Goal: Task Accomplishment & Management: Manage account settings

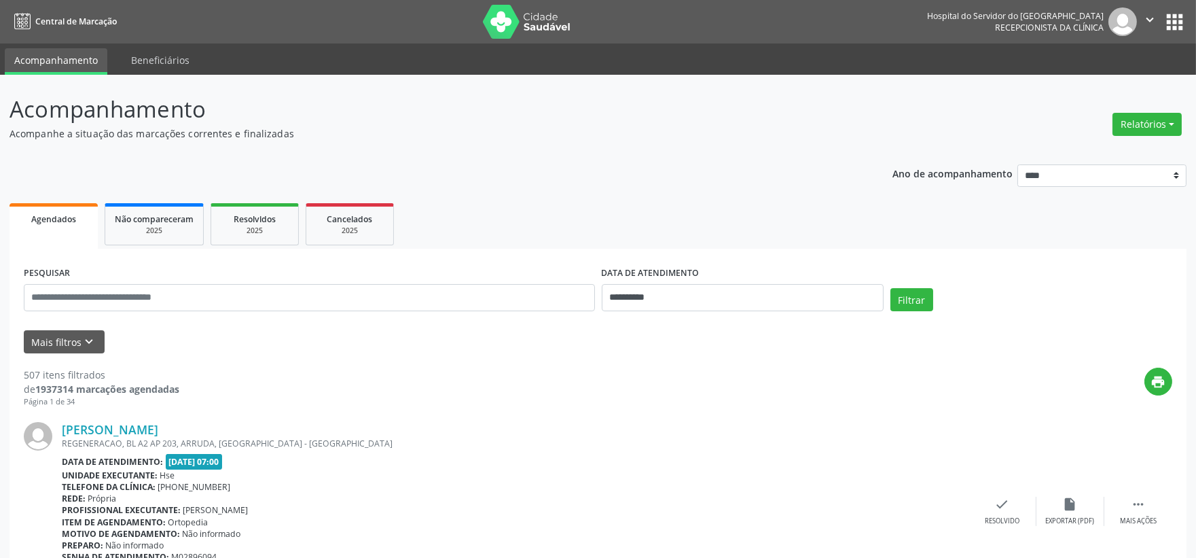
click at [41, 216] on span "Agendados" at bounding box center [53, 219] width 45 height 12
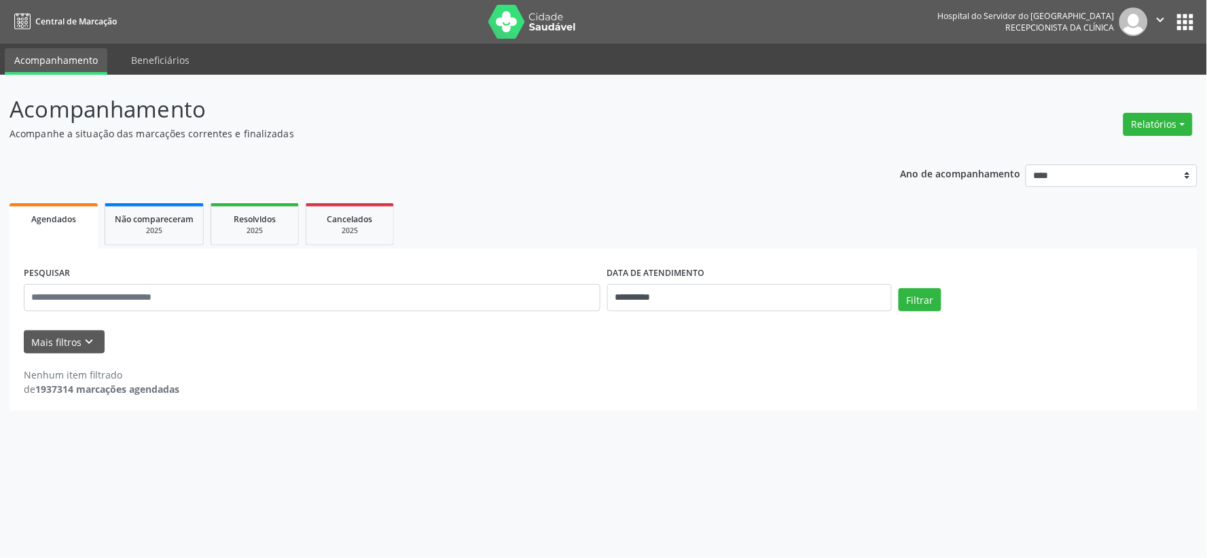
click at [54, 216] on span "Agendados" at bounding box center [53, 219] width 45 height 12
click at [1160, 115] on button "Relatórios" at bounding box center [1158, 124] width 69 height 23
click at [1115, 150] on link "Agendamentos" at bounding box center [1119, 152] width 146 height 19
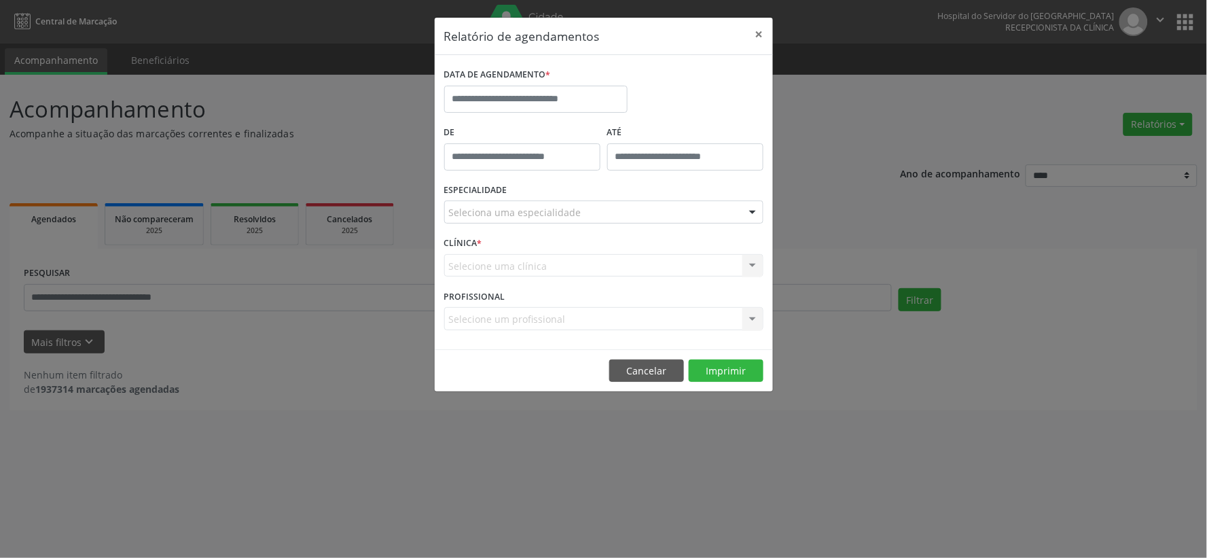
drag, startPoint x: 1091, startPoint y: 416, endPoint x: 982, endPoint y: 384, distance: 113.9
click at [1092, 416] on div "Relatório de agendamentos × DATA DE AGENDAMENTO * De ATÉ ESPECIALIDADE Selecion…" at bounding box center [603, 279] width 1207 height 558
click at [757, 25] on button "×" at bounding box center [759, 34] width 27 height 33
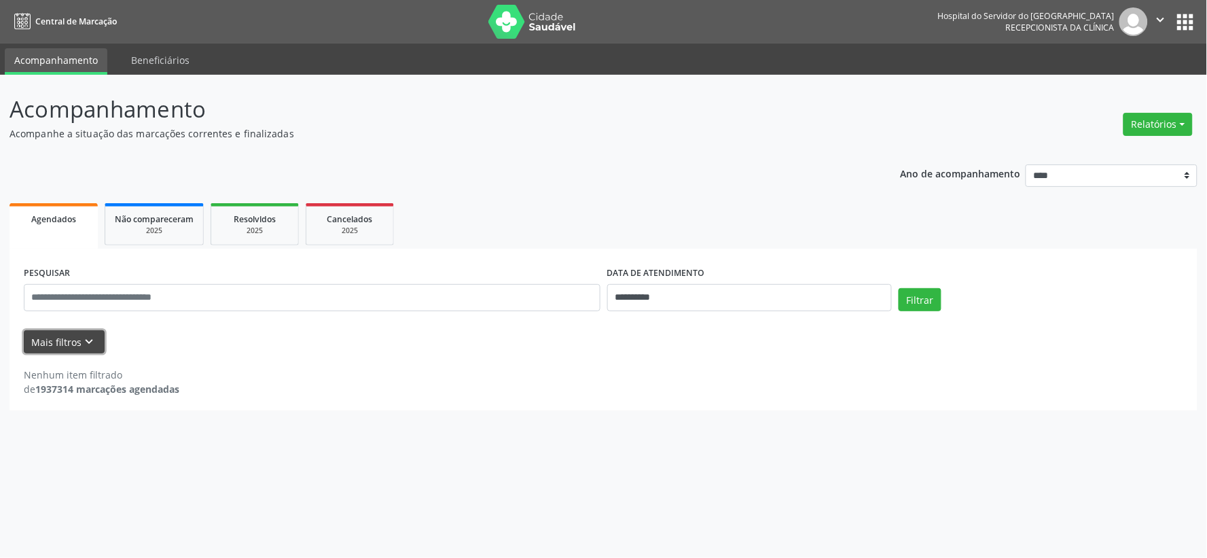
click at [73, 337] on button "Mais filtros keyboard_arrow_down" at bounding box center [64, 342] width 81 height 24
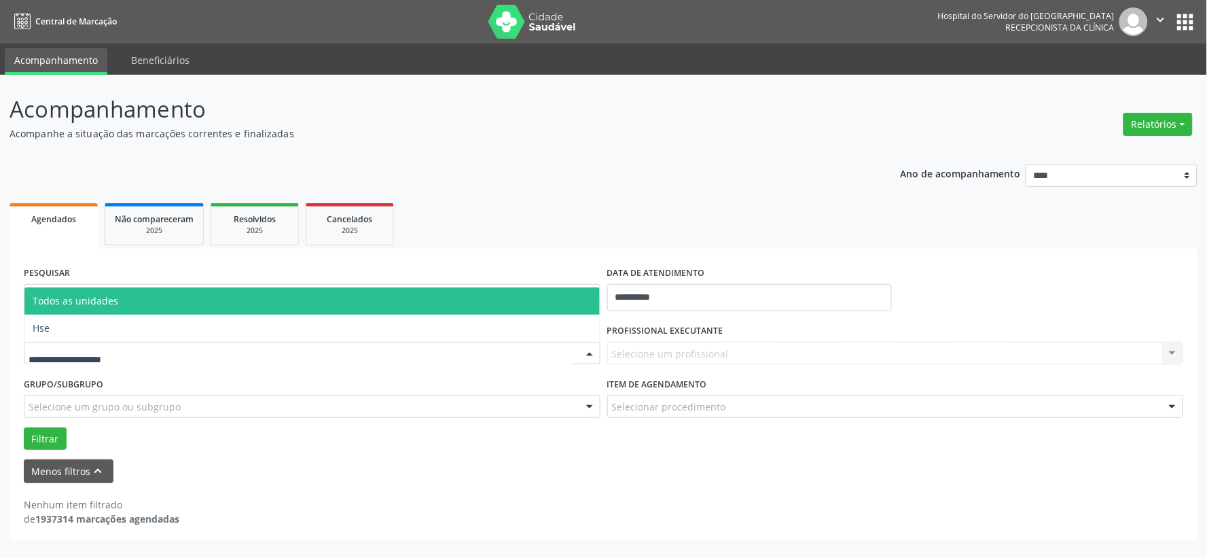
click at [49, 344] on div at bounding box center [312, 353] width 577 height 23
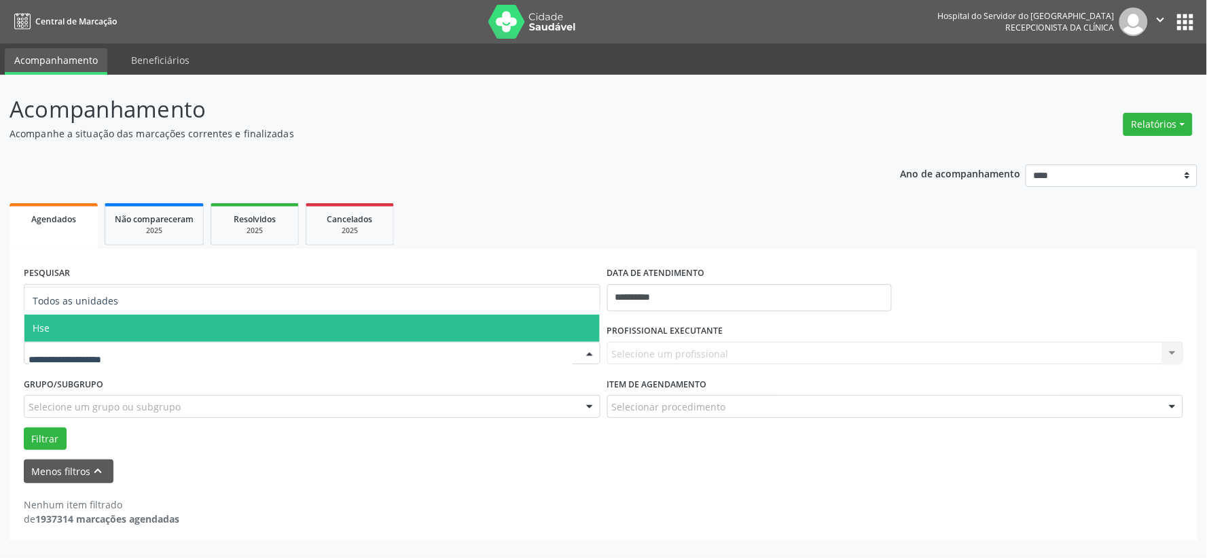
click at [71, 329] on span "Hse" at bounding box center [311, 328] width 575 height 27
click at [71, 329] on div "UNIDADE EXECUTANTE Todos as unidades Hse Nenhum resultado encontrado para: " " …" at bounding box center [312, 347] width 584 height 53
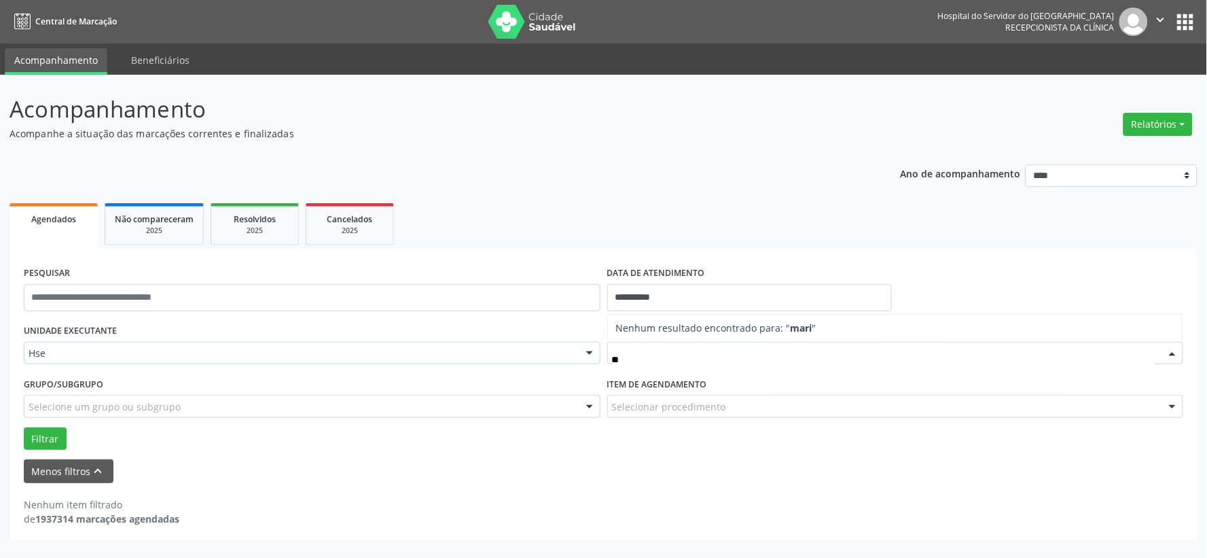
type input "*"
type input "*****"
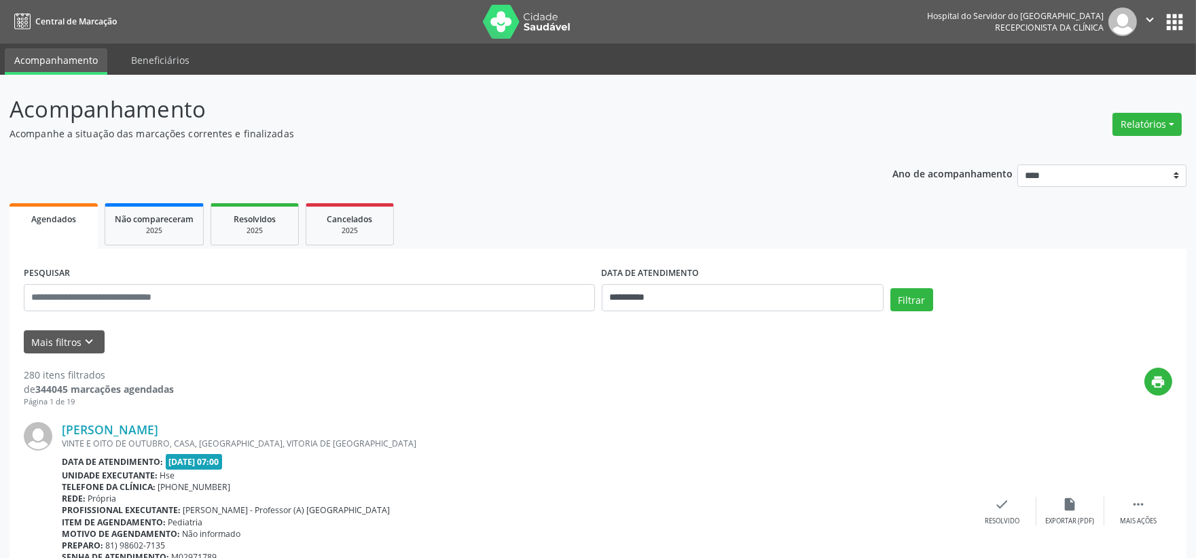
scroll to position [75, 0]
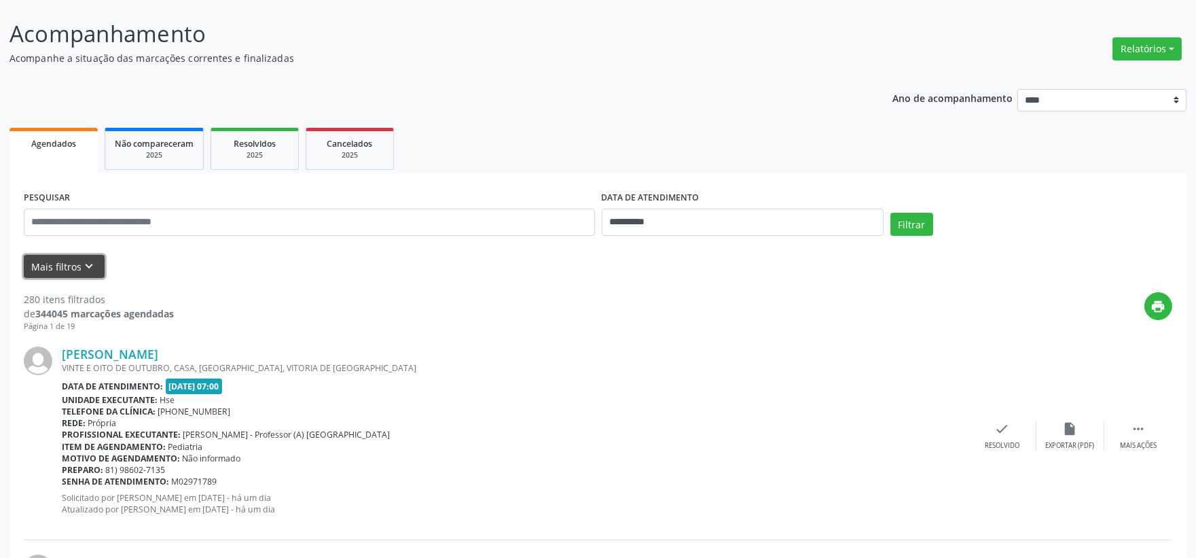
click at [57, 264] on button "Mais filtros keyboard_arrow_down" at bounding box center [64, 267] width 81 height 24
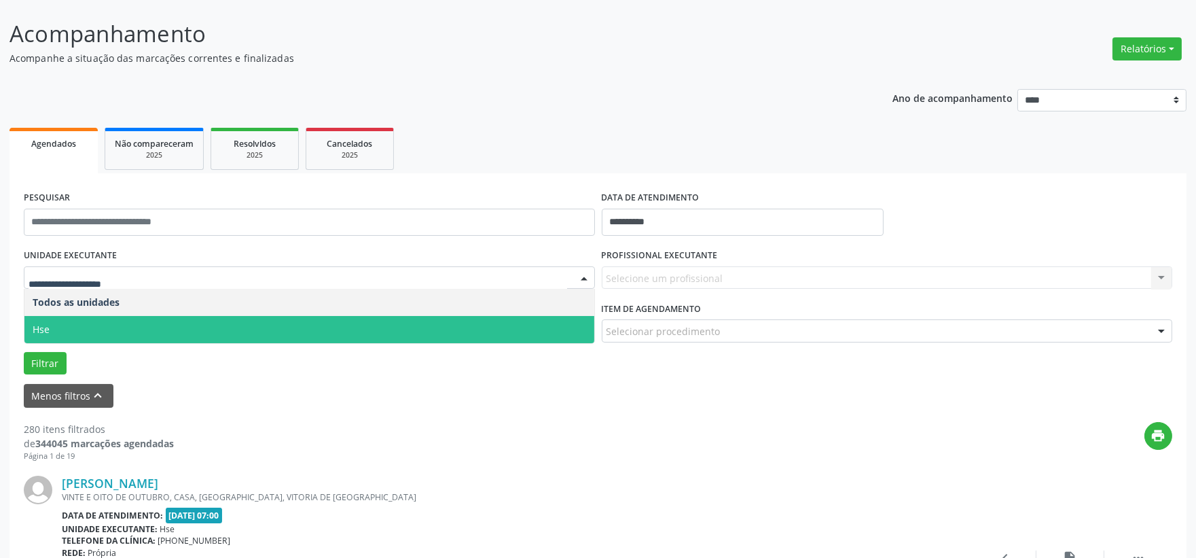
click at [65, 334] on span "Hse" at bounding box center [309, 329] width 570 height 27
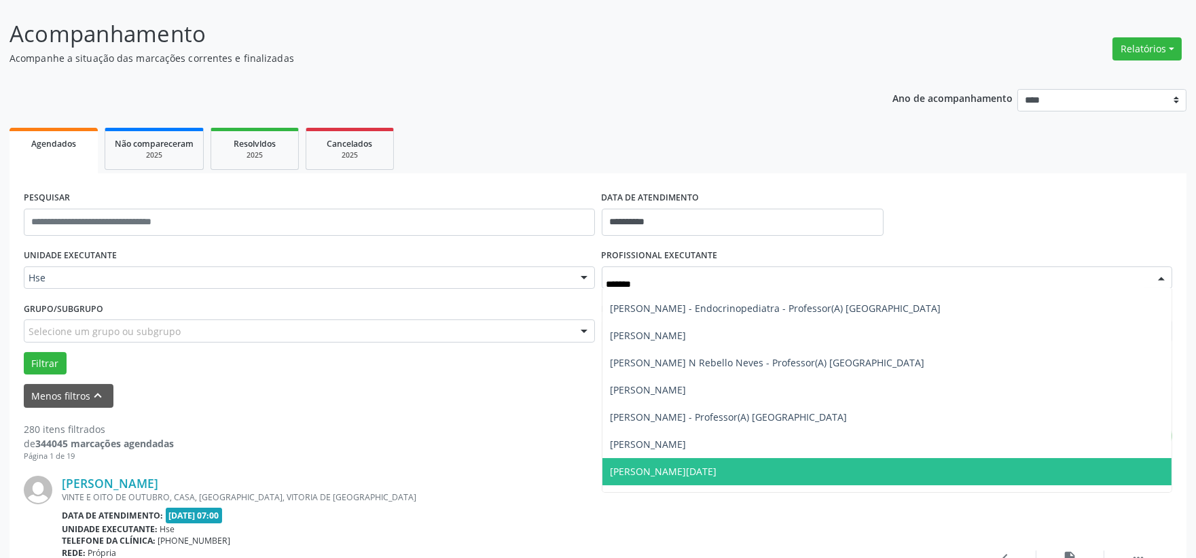
scroll to position [0, 0]
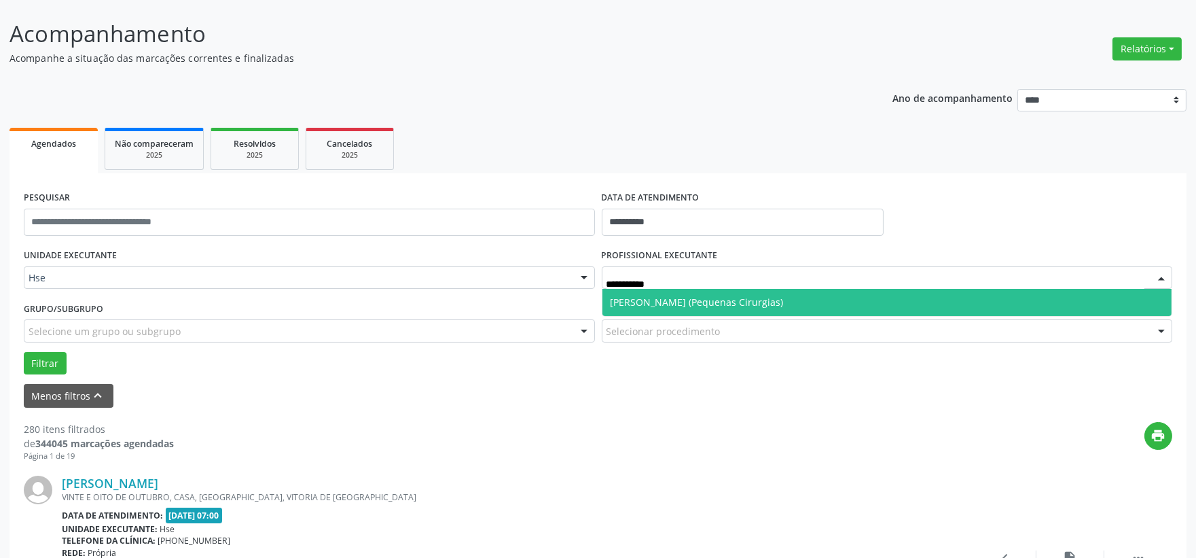
click at [762, 302] on span "Maria Luiza Lemos Pires Pereira (Pequenas Cirurgias)" at bounding box center [697, 302] width 173 height 13
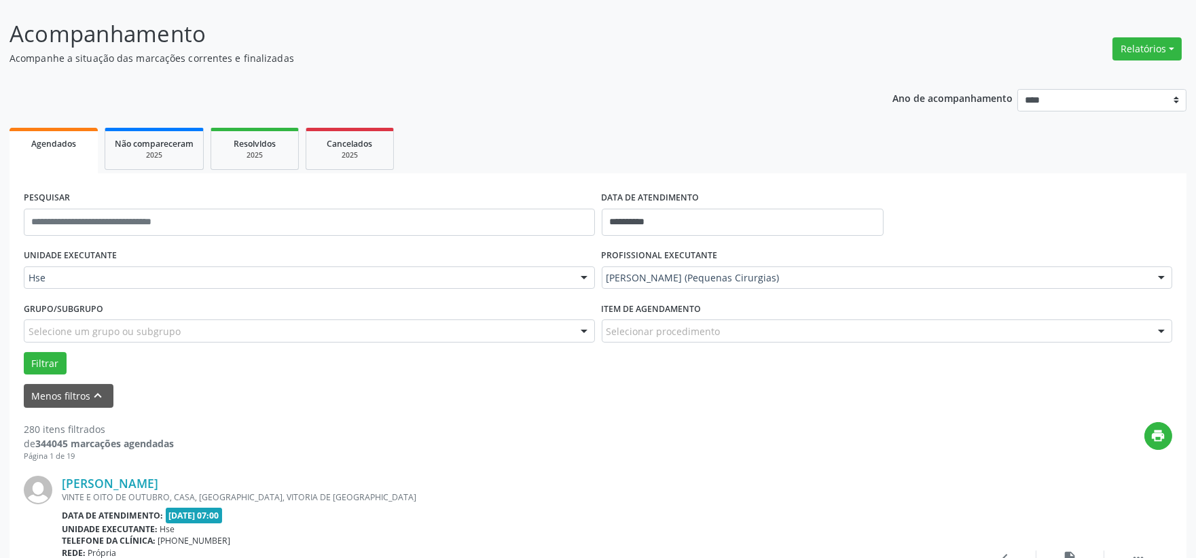
click at [762, 302] on div "UNIDADE EXECUTANTE Hse Todos as unidades Hse Nenhum resultado encontrado para: …" at bounding box center [598, 309] width 1156 height 129
click at [50, 355] on button "Filtrar" at bounding box center [45, 363] width 43 height 23
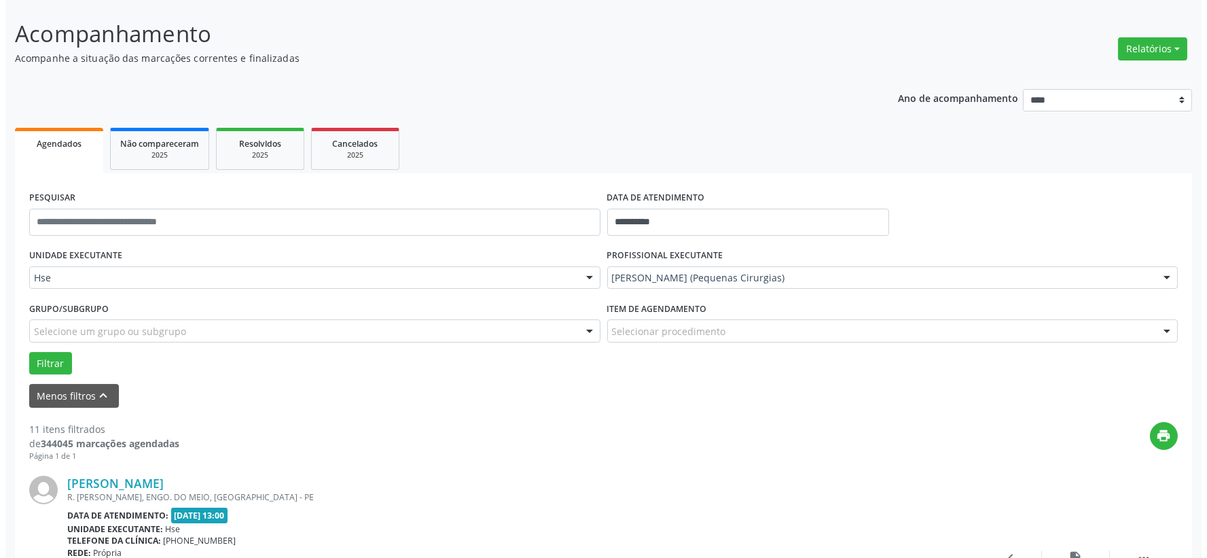
scroll to position [226, 0]
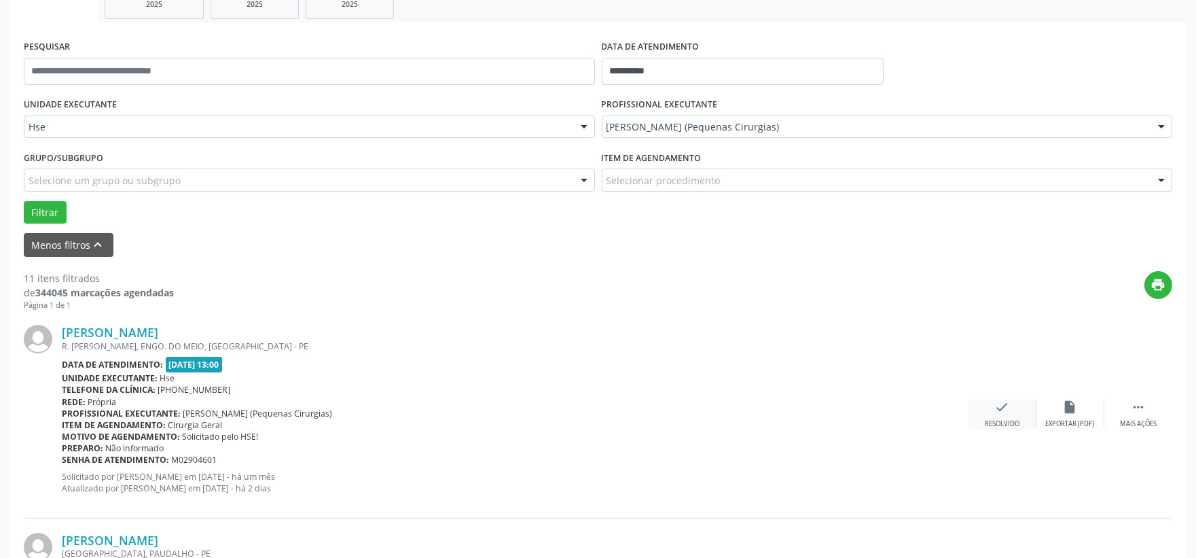
click at [1002, 410] on icon "check" at bounding box center [1002, 406] width 15 height 15
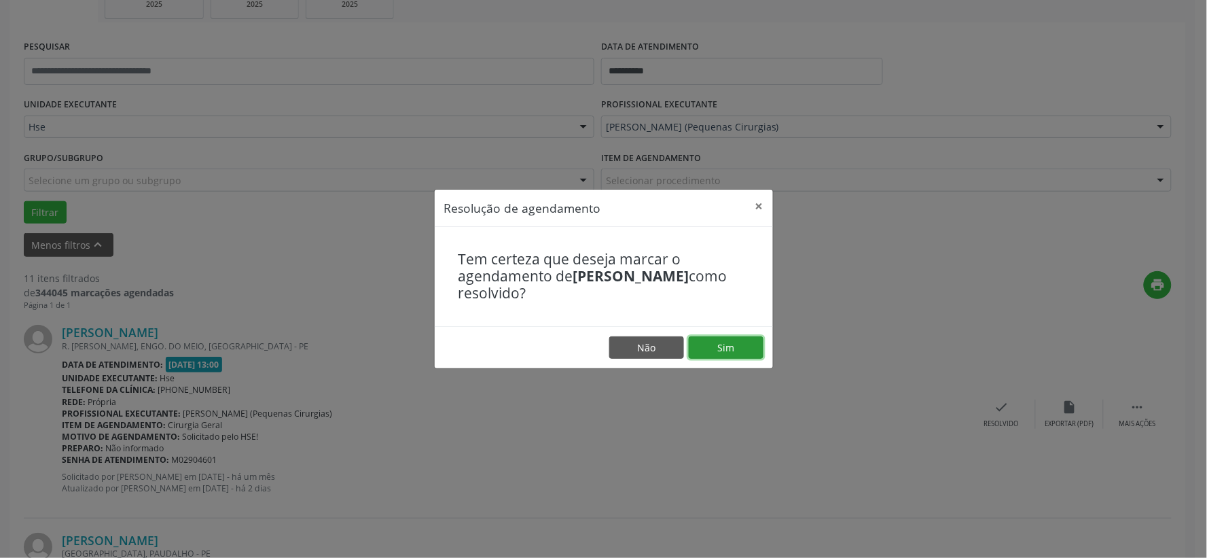
click at [728, 342] on button "Sim" at bounding box center [726, 347] width 75 height 23
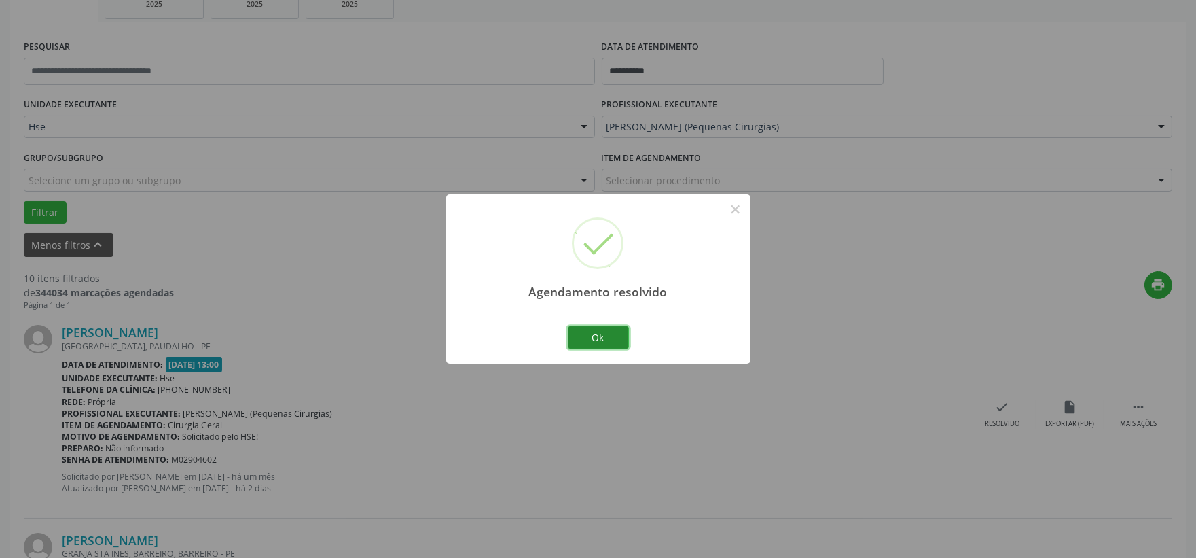
click at [598, 336] on button "Ok" at bounding box center [598, 337] width 61 height 23
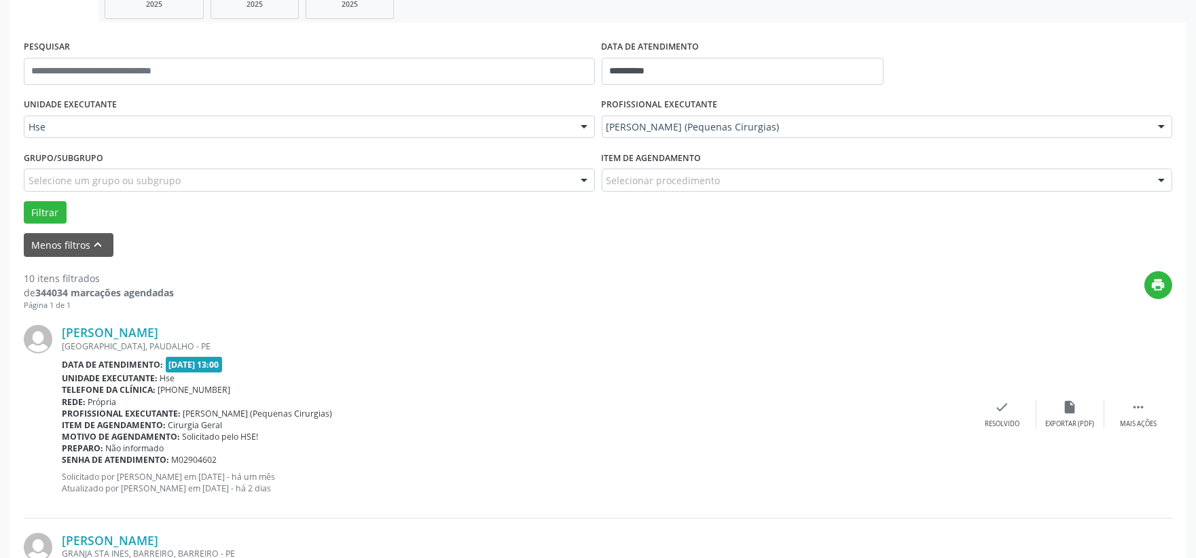
scroll to position [377, 0]
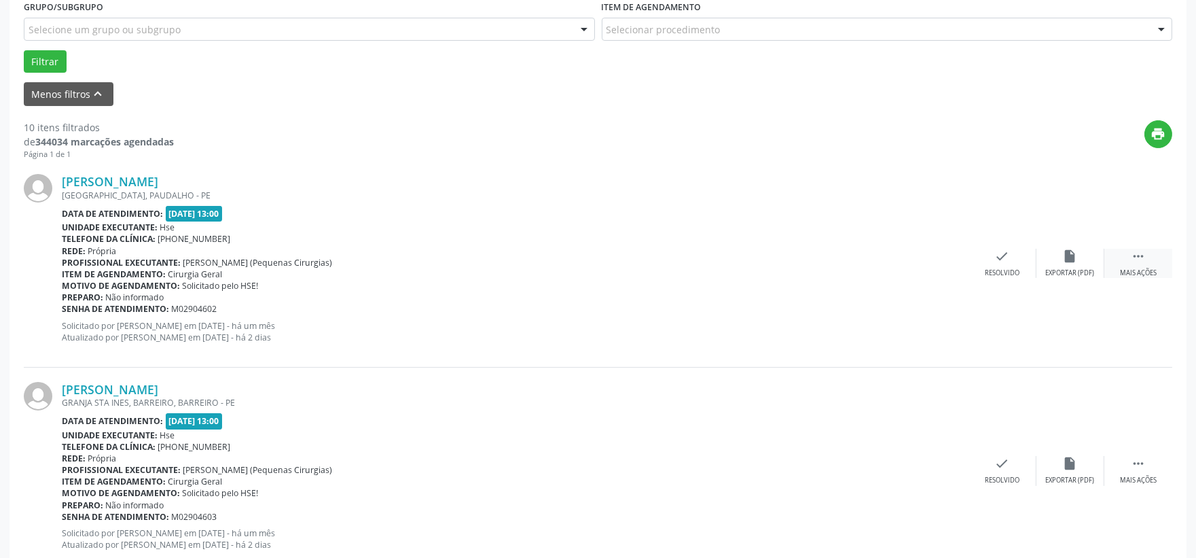
click at [1140, 259] on icon "" at bounding box center [1138, 256] width 15 height 15
click at [1067, 256] on icon "alarm_off" at bounding box center [1070, 256] width 15 height 15
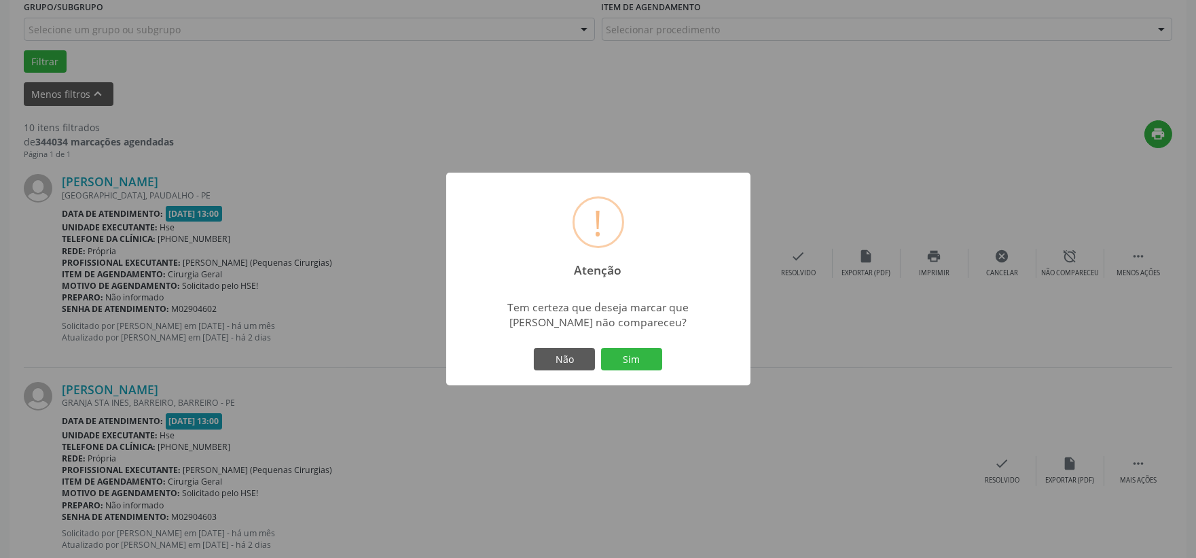
drag, startPoint x: 637, startPoint y: 351, endPoint x: 629, endPoint y: 352, distance: 8.2
click at [637, 352] on button "Sim" at bounding box center [631, 359] width 61 height 23
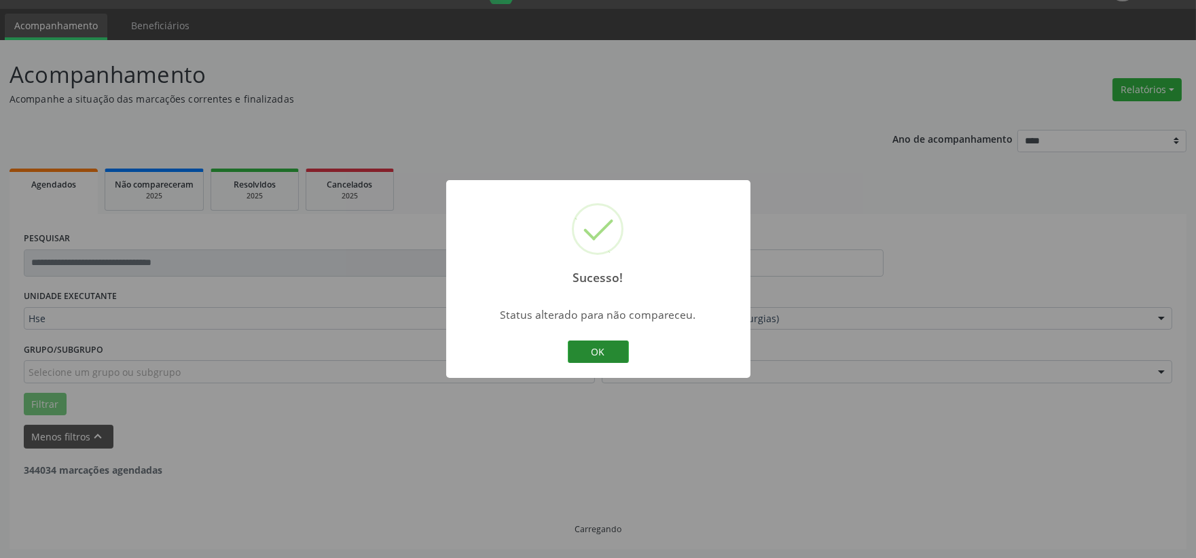
click at [601, 346] on button "OK" at bounding box center [598, 351] width 61 height 23
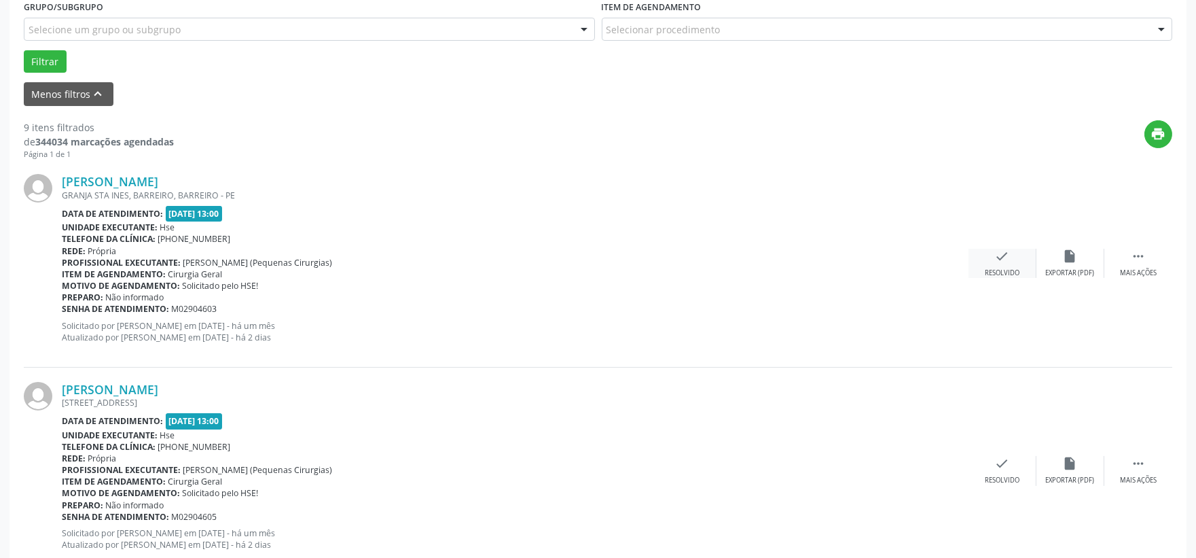
click at [1001, 266] on div "check Resolvido" at bounding box center [1003, 263] width 68 height 29
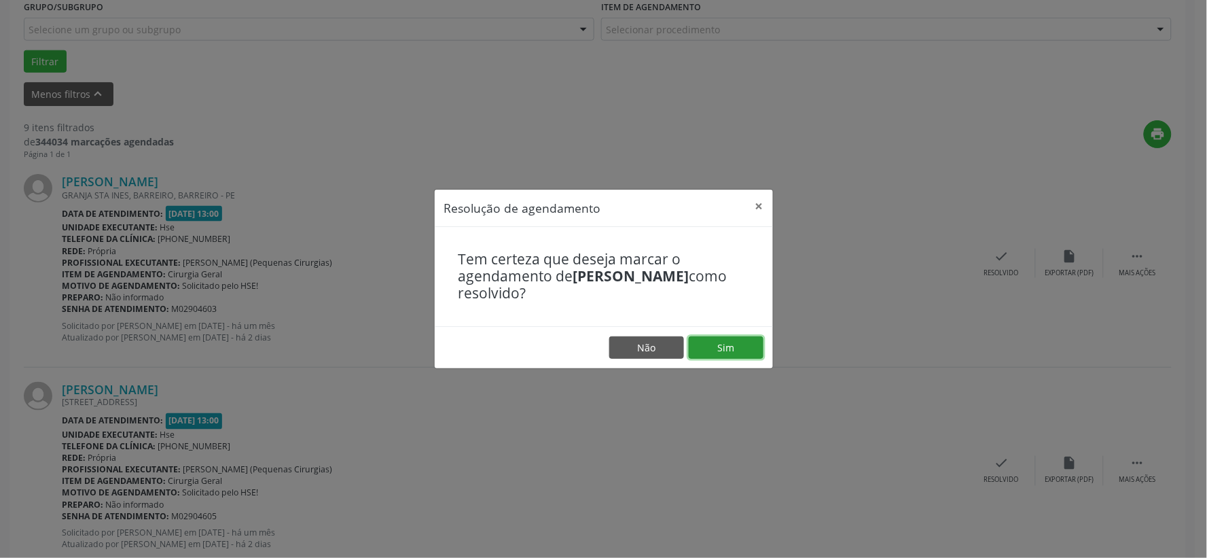
click at [728, 348] on button "Sim" at bounding box center [726, 347] width 75 height 23
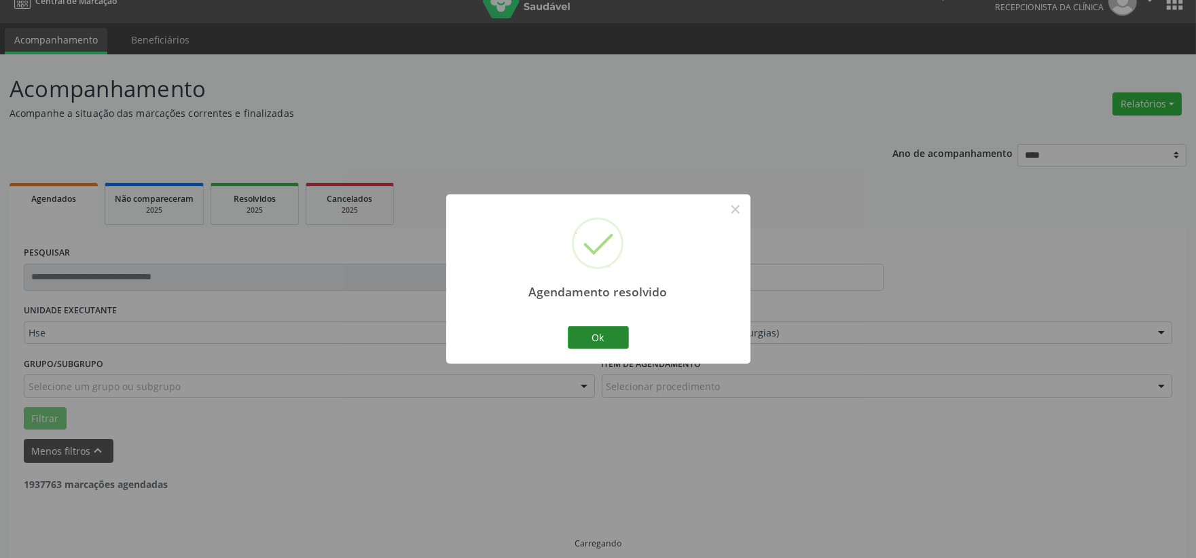
scroll to position [35, 0]
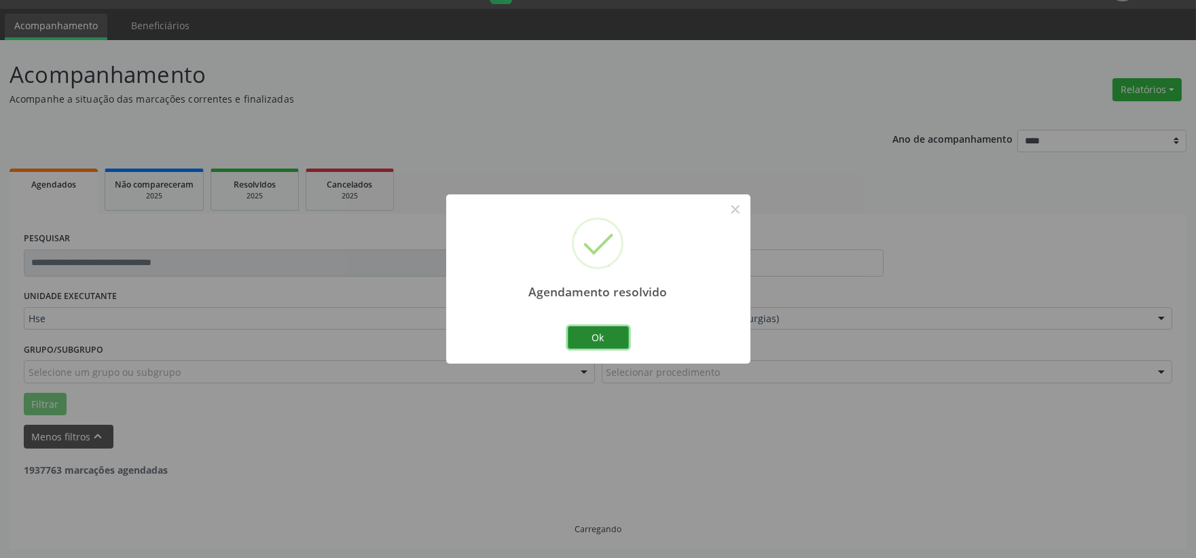
click at [610, 336] on button "Ok" at bounding box center [598, 337] width 61 height 23
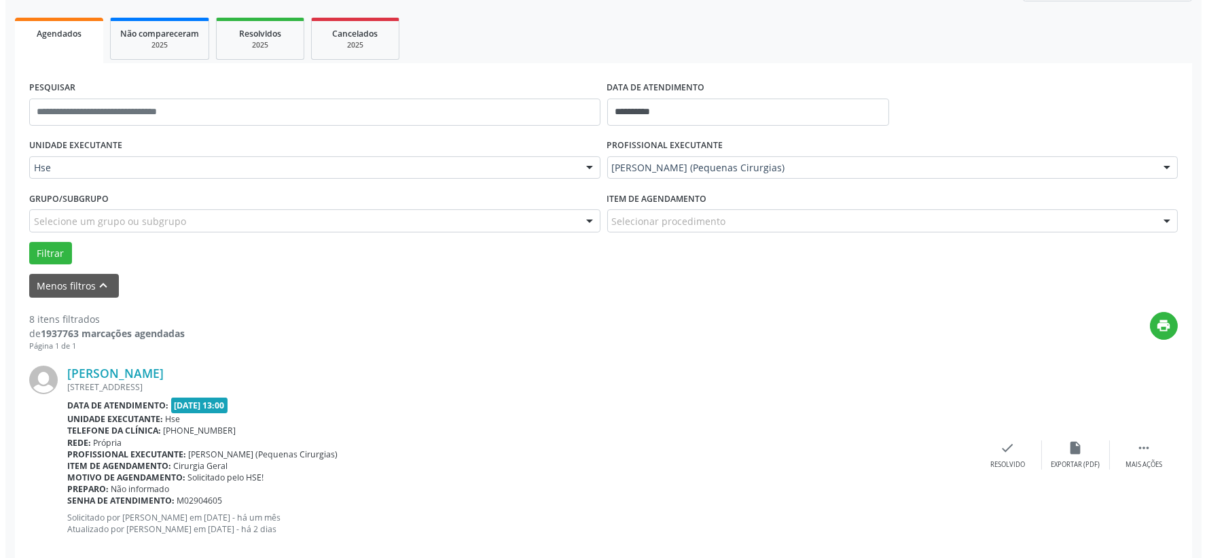
scroll to position [261, 0]
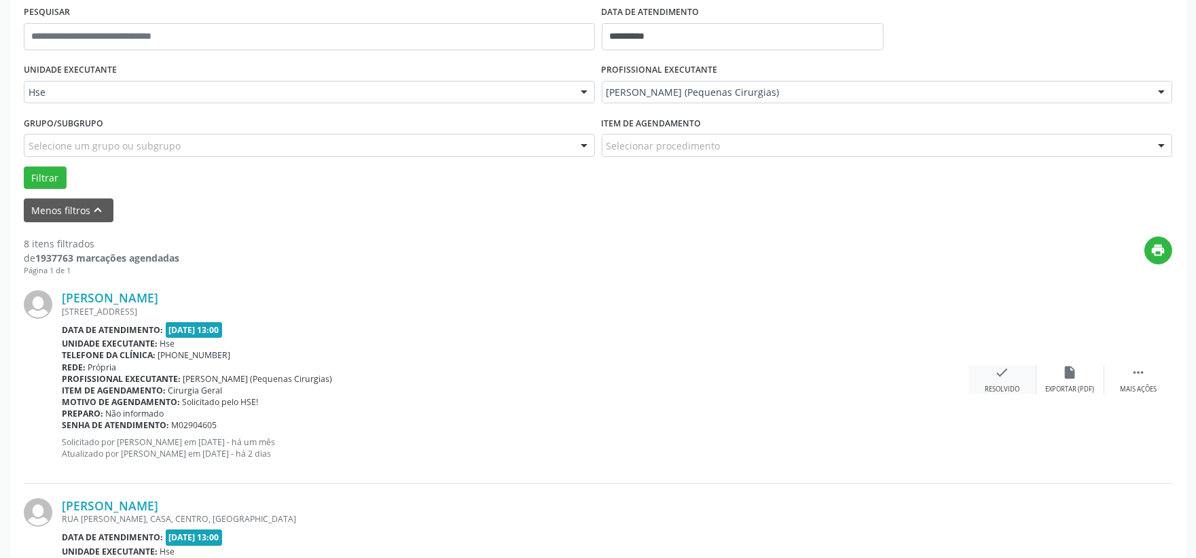
click at [990, 374] on div "check Resolvido" at bounding box center [1003, 379] width 68 height 29
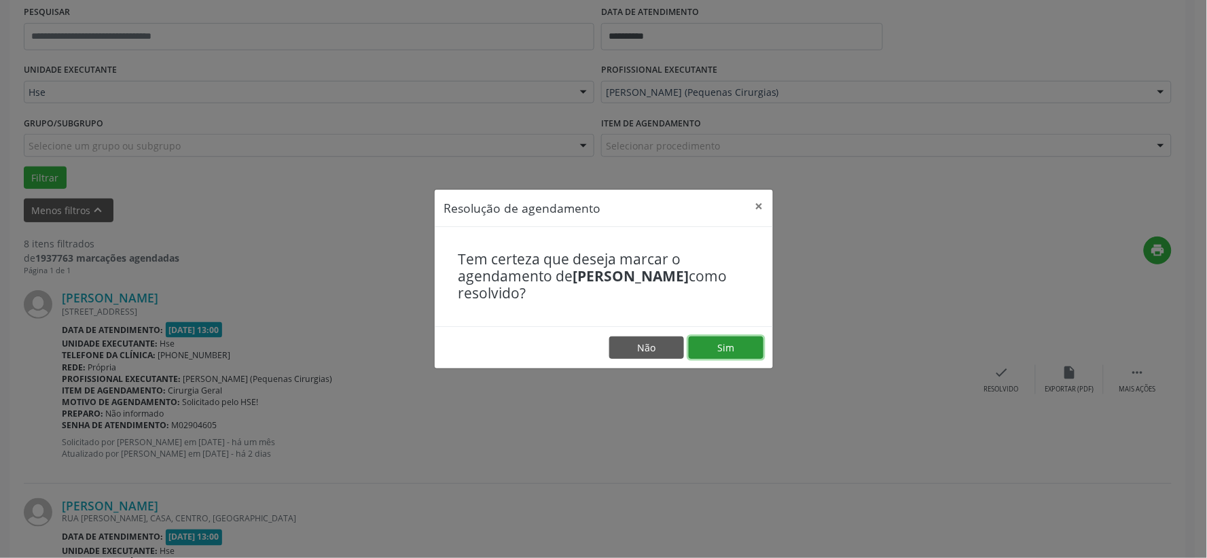
click at [724, 345] on button "Sim" at bounding box center [726, 347] width 75 height 23
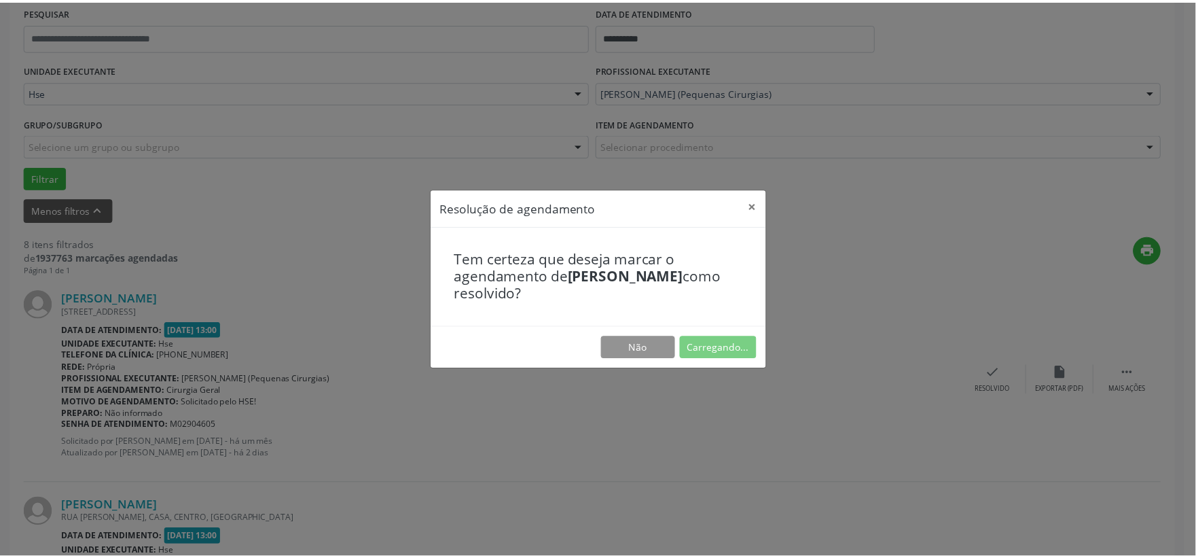
scroll to position [20, 0]
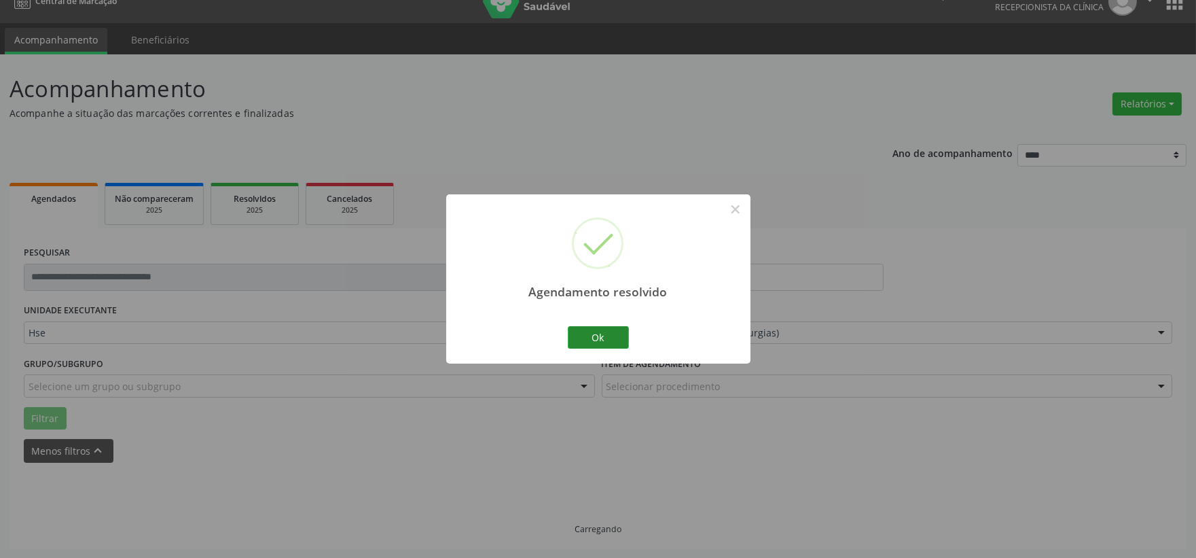
click at [596, 338] on button "Ok" at bounding box center [598, 337] width 61 height 23
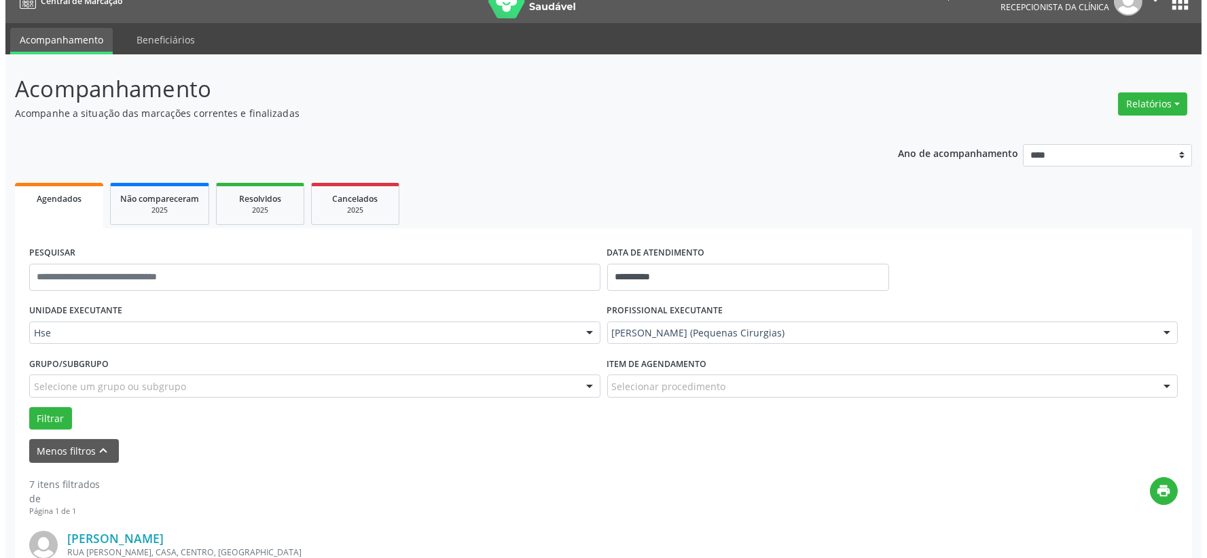
scroll to position [261, 0]
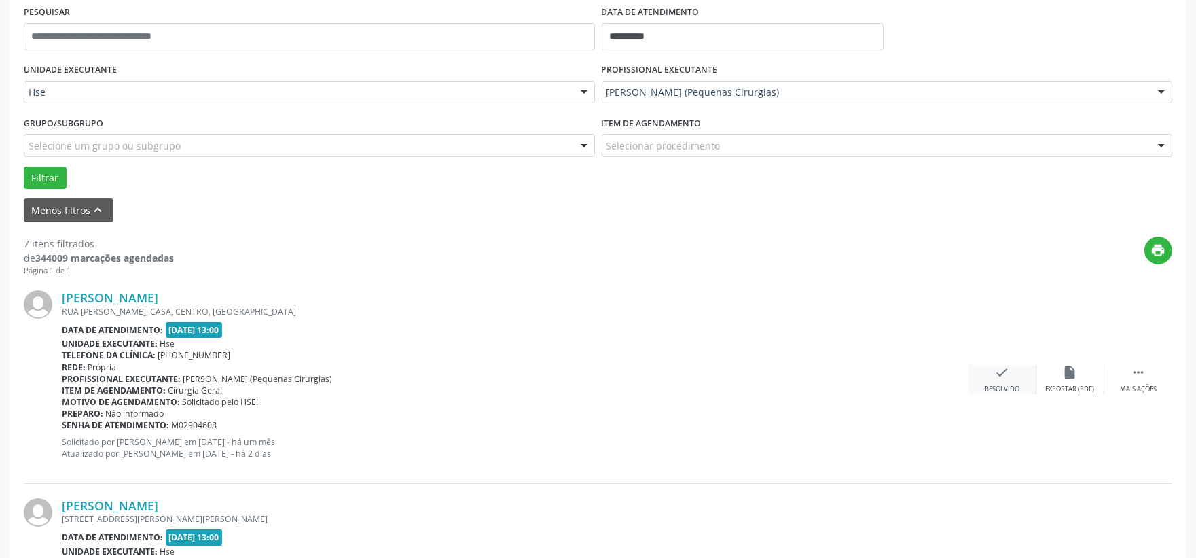
click at [1001, 370] on icon "check" at bounding box center [1002, 372] width 15 height 15
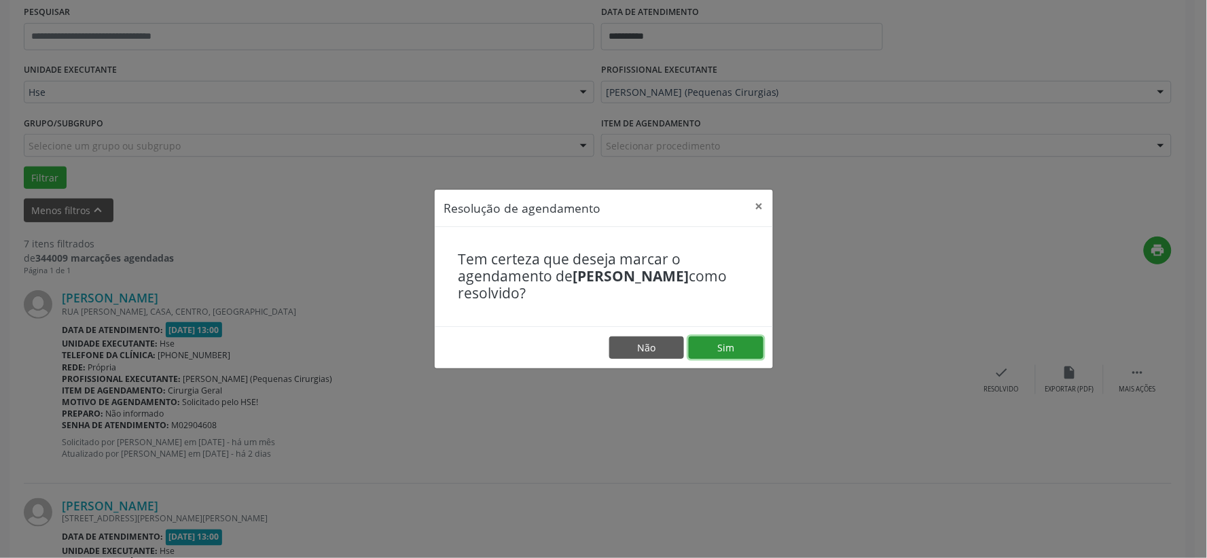
click at [721, 347] on button "Sim" at bounding box center [726, 347] width 75 height 23
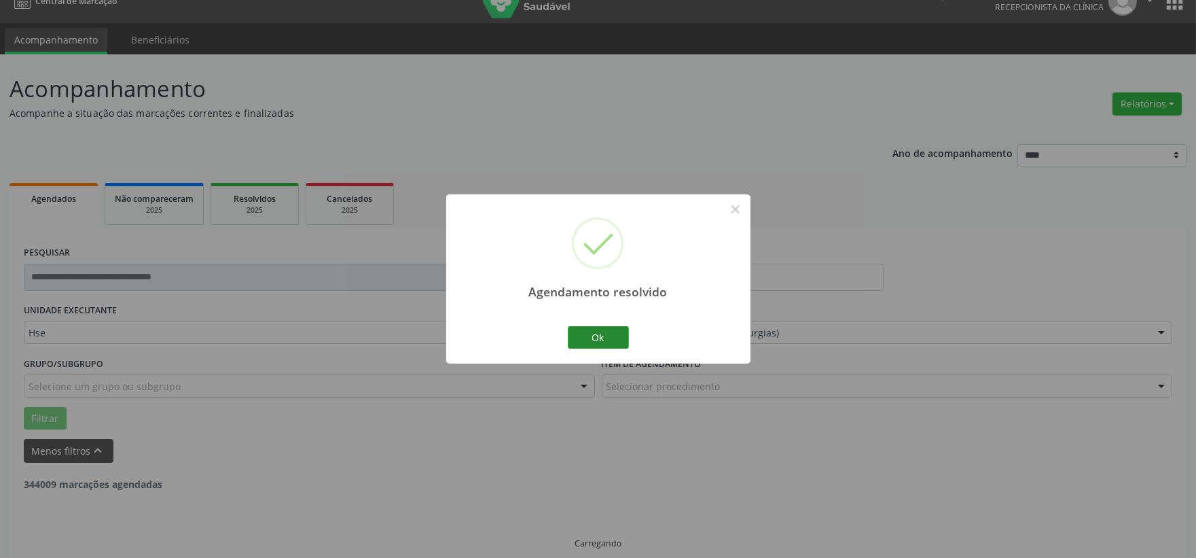
scroll to position [35, 0]
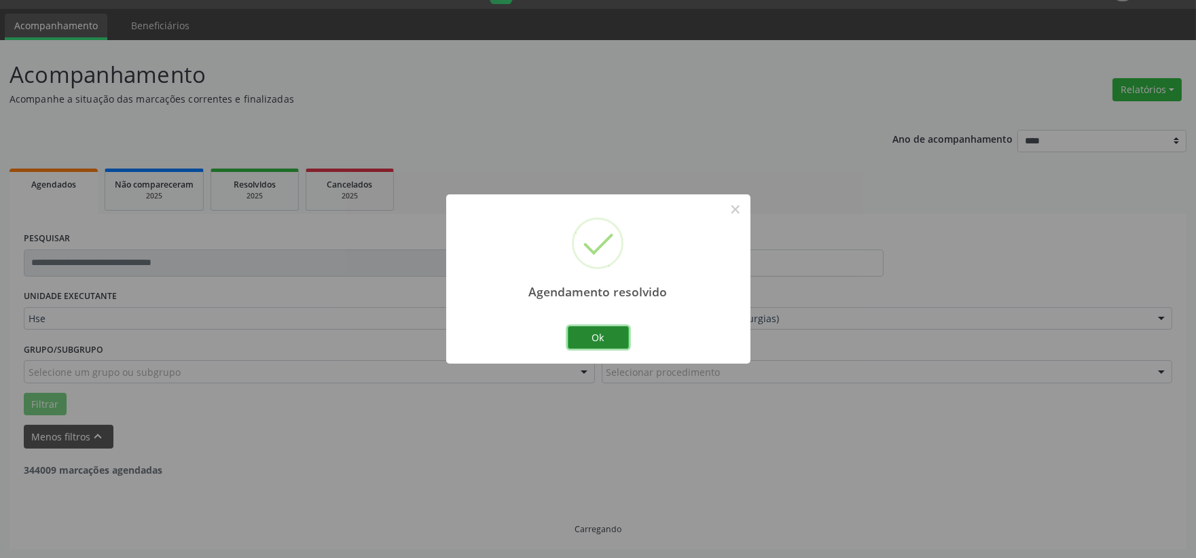
click at [594, 326] on button "Ok" at bounding box center [598, 337] width 61 height 23
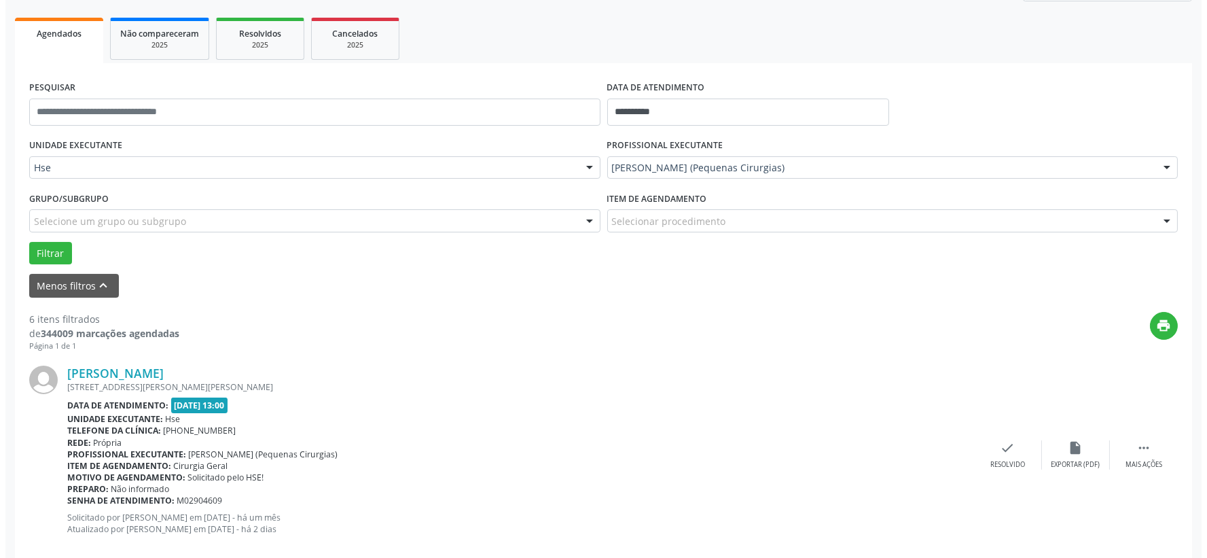
scroll to position [261, 0]
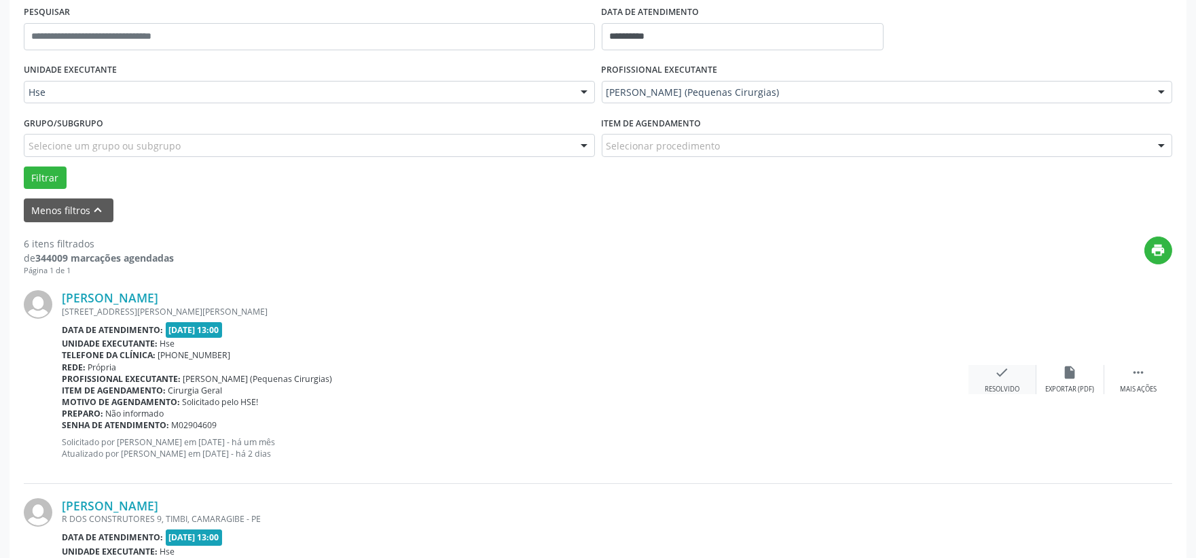
click at [1007, 372] on icon "check" at bounding box center [1002, 372] width 15 height 15
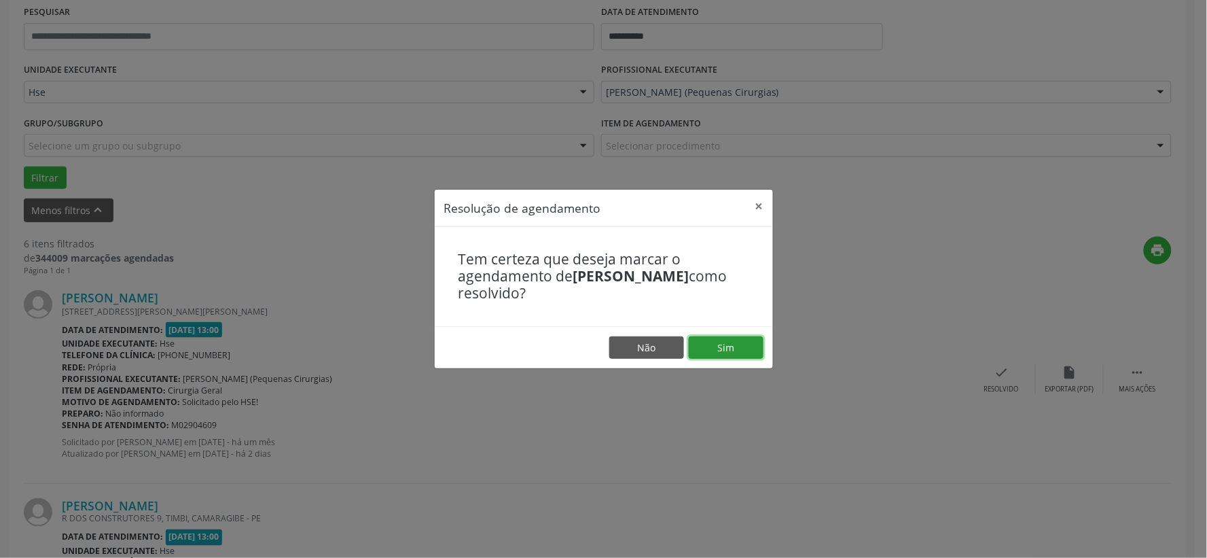
click at [731, 345] on button "Sim" at bounding box center [726, 347] width 75 height 23
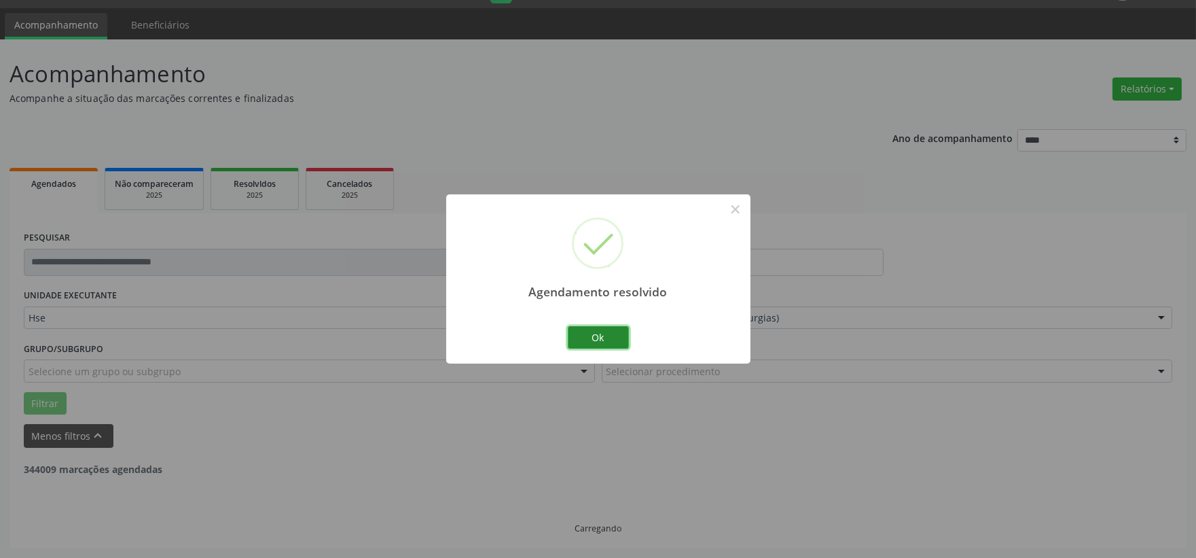
click at [591, 340] on button "Ok" at bounding box center [598, 337] width 61 height 23
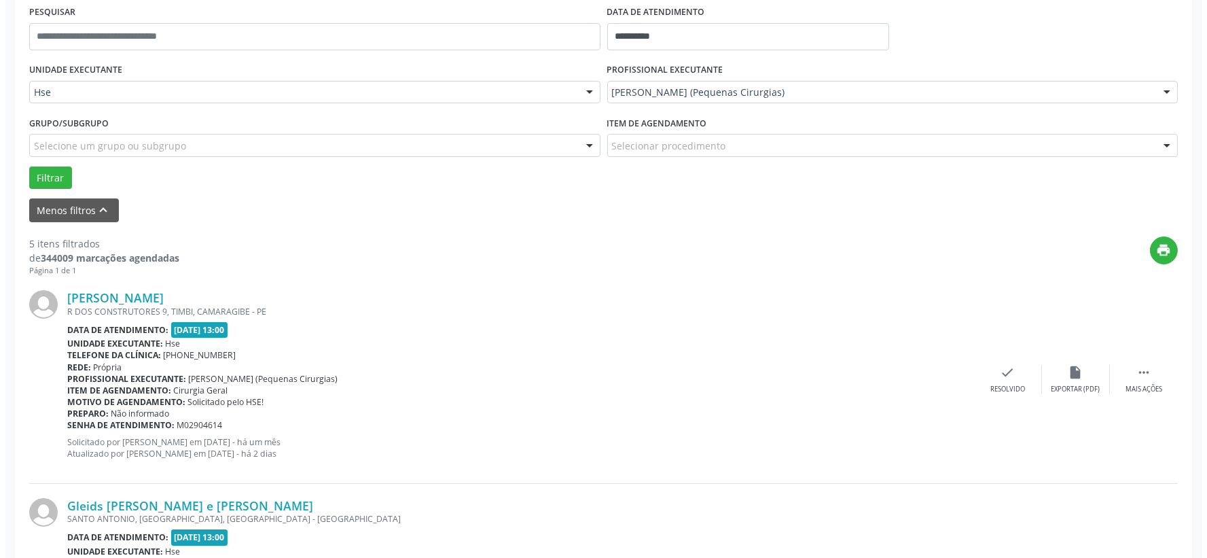
scroll to position [412, 0]
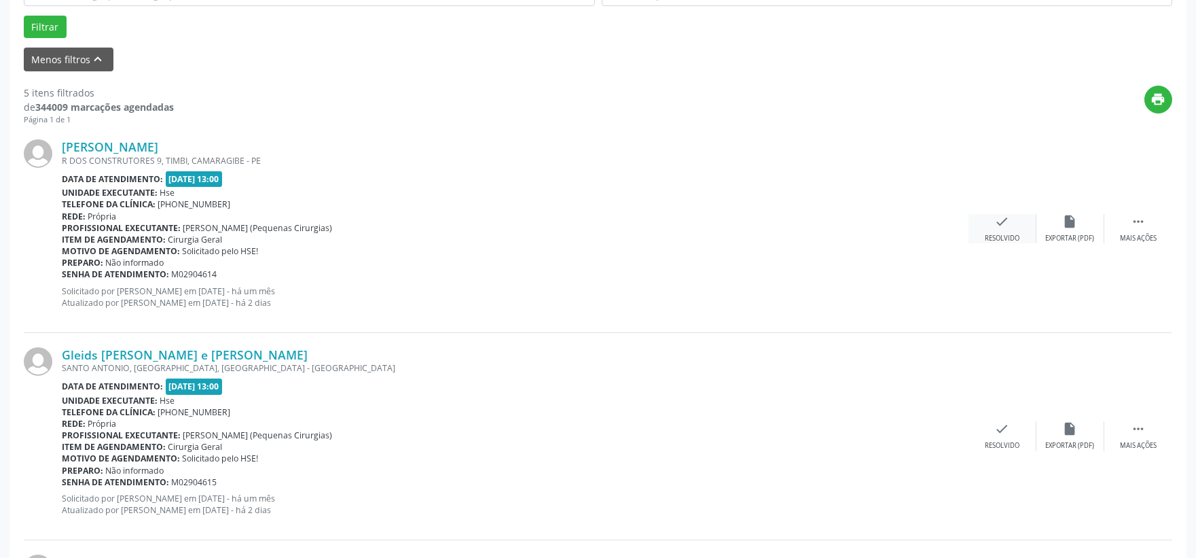
click at [1000, 225] on icon "check" at bounding box center [1002, 221] width 15 height 15
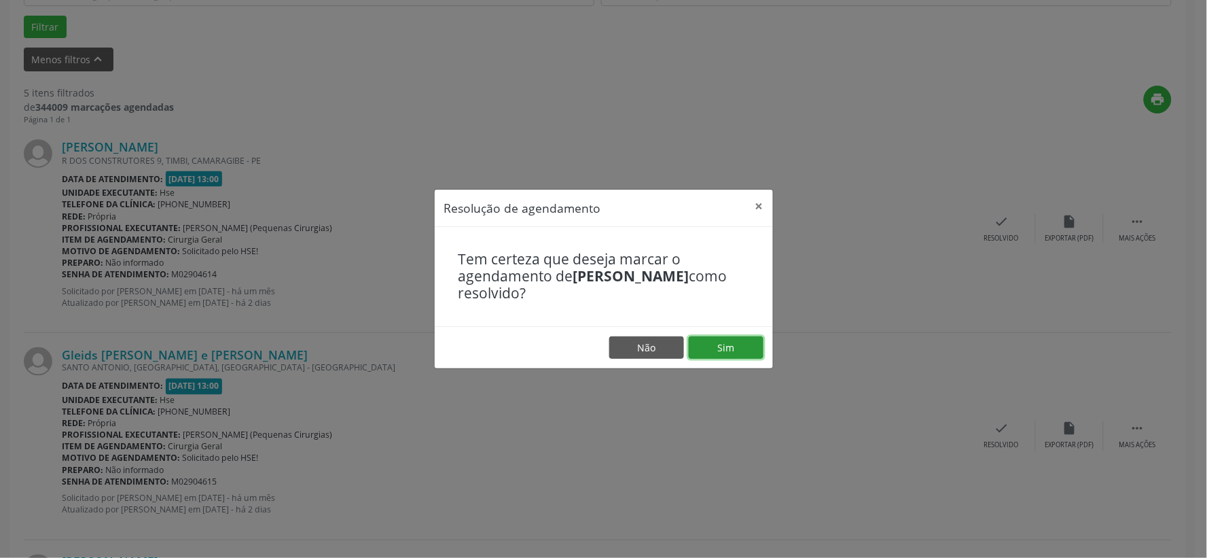
click at [731, 345] on button "Sim" at bounding box center [726, 347] width 75 height 23
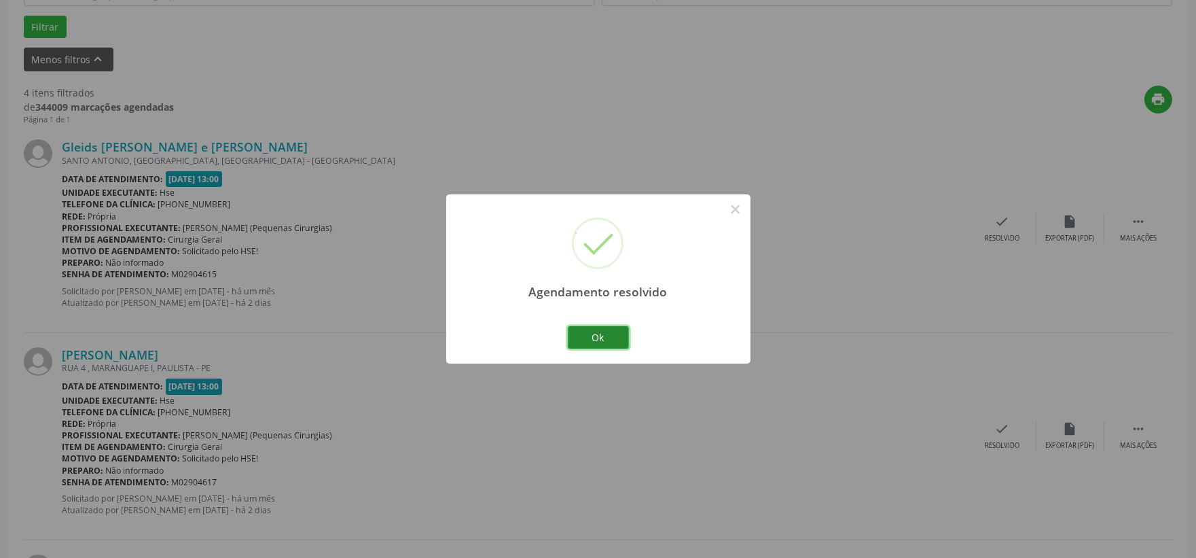
click at [599, 331] on button "Ok" at bounding box center [598, 337] width 61 height 23
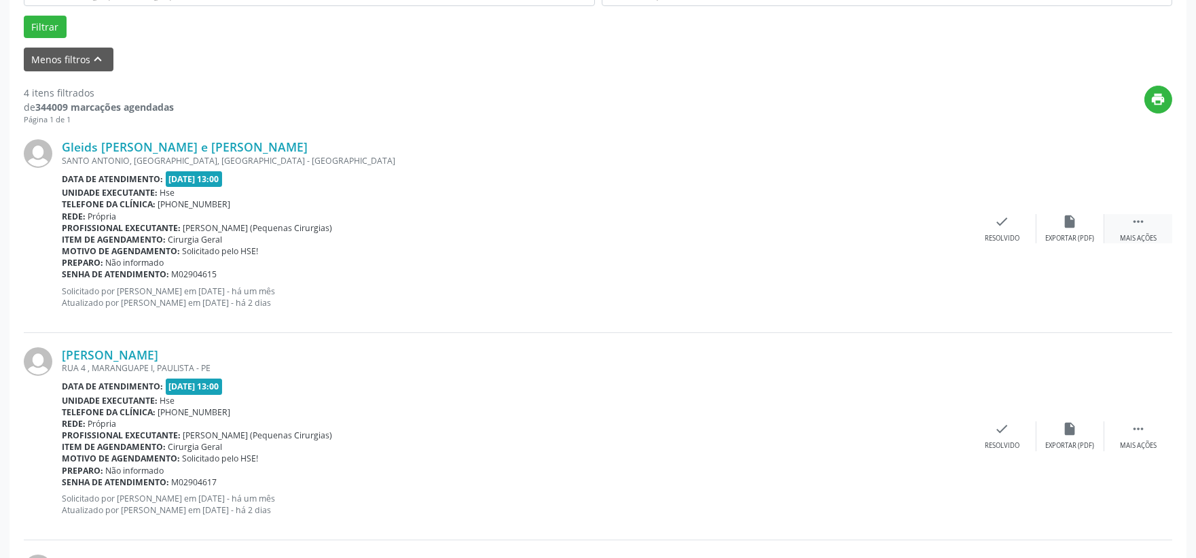
click at [1137, 222] on icon "" at bounding box center [1138, 221] width 15 height 15
click at [1064, 223] on icon "alarm_off" at bounding box center [1070, 221] width 15 height 15
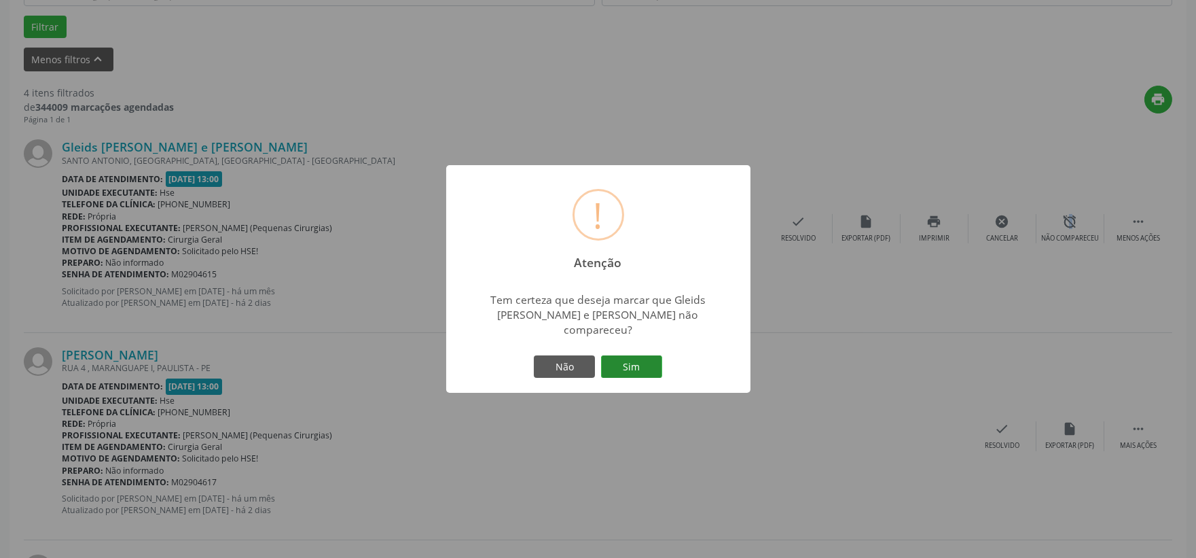
click at [626, 355] on button "Sim" at bounding box center [631, 366] width 61 height 23
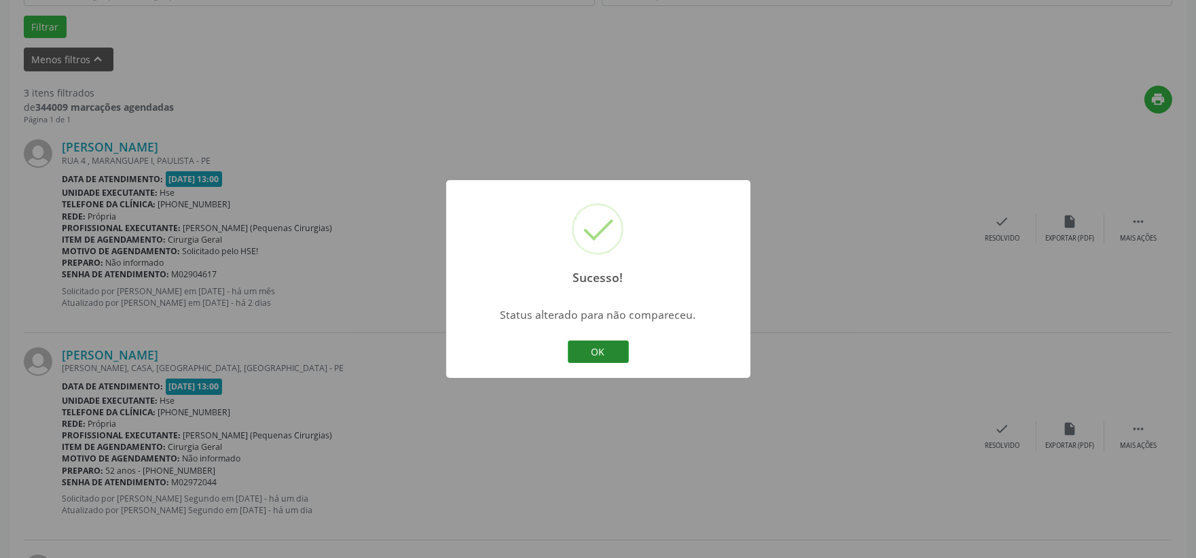
click at [583, 348] on button "OK" at bounding box center [598, 351] width 61 height 23
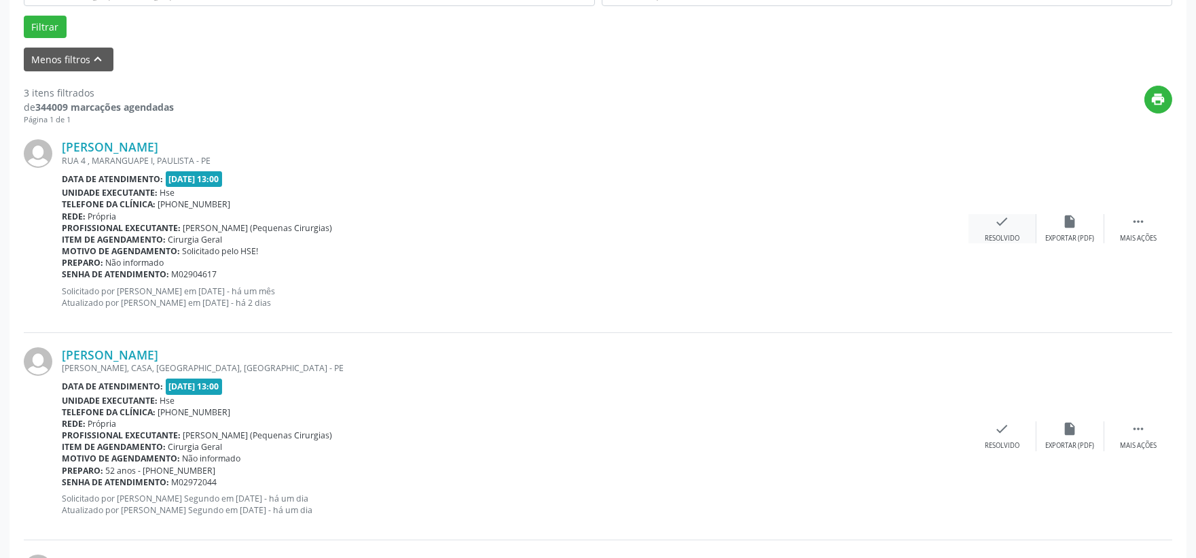
click at [1007, 228] on div "check Resolvido" at bounding box center [1003, 228] width 68 height 29
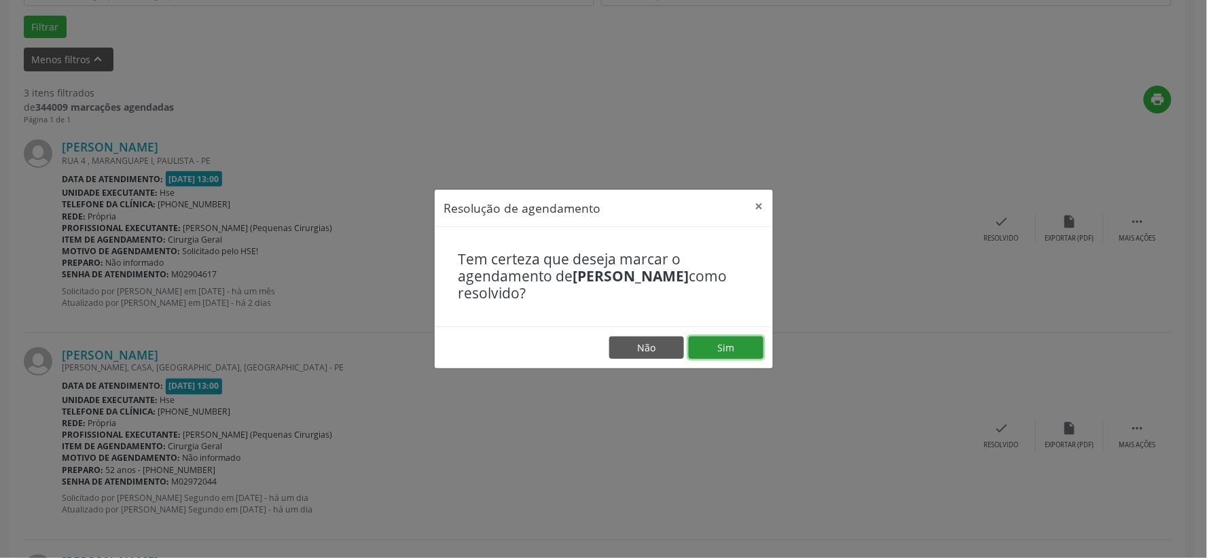
click at [727, 350] on button "Sim" at bounding box center [726, 347] width 75 height 23
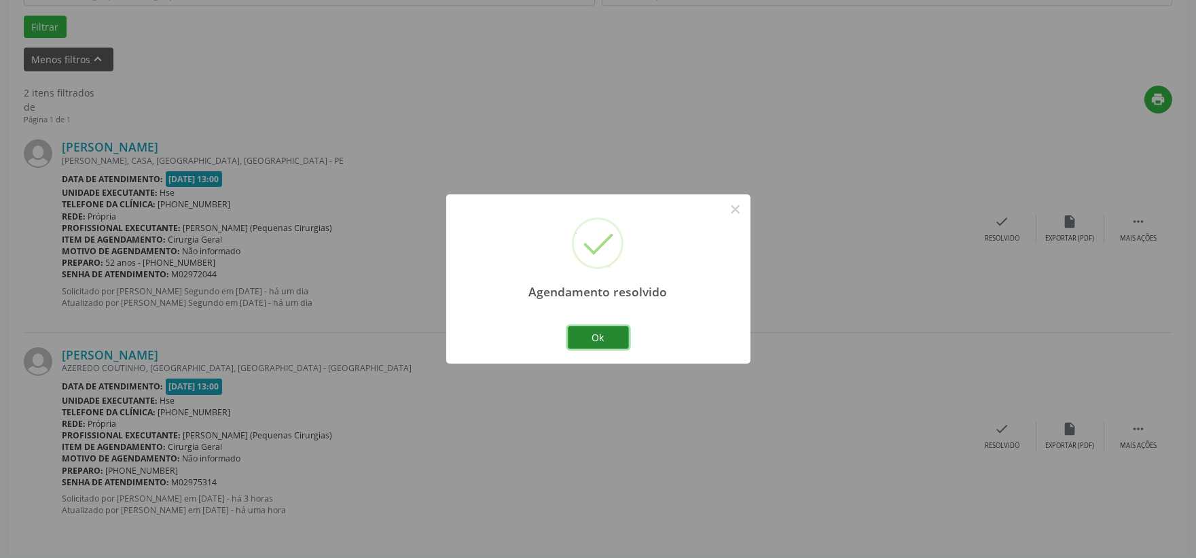
click at [606, 336] on button "Ok" at bounding box center [598, 337] width 61 height 23
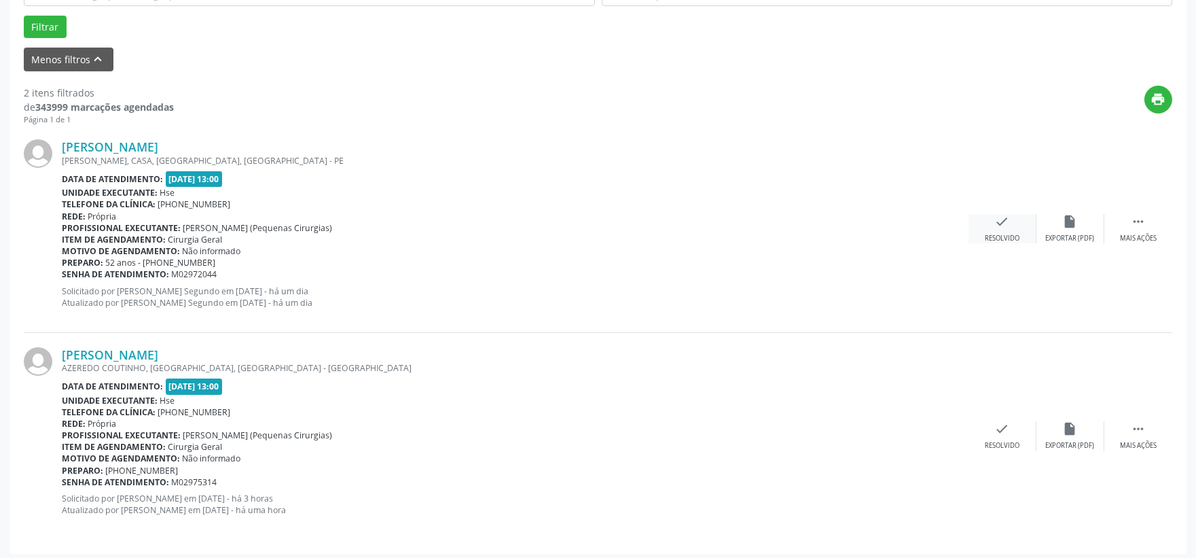
click at [997, 219] on icon "check" at bounding box center [1002, 221] width 15 height 15
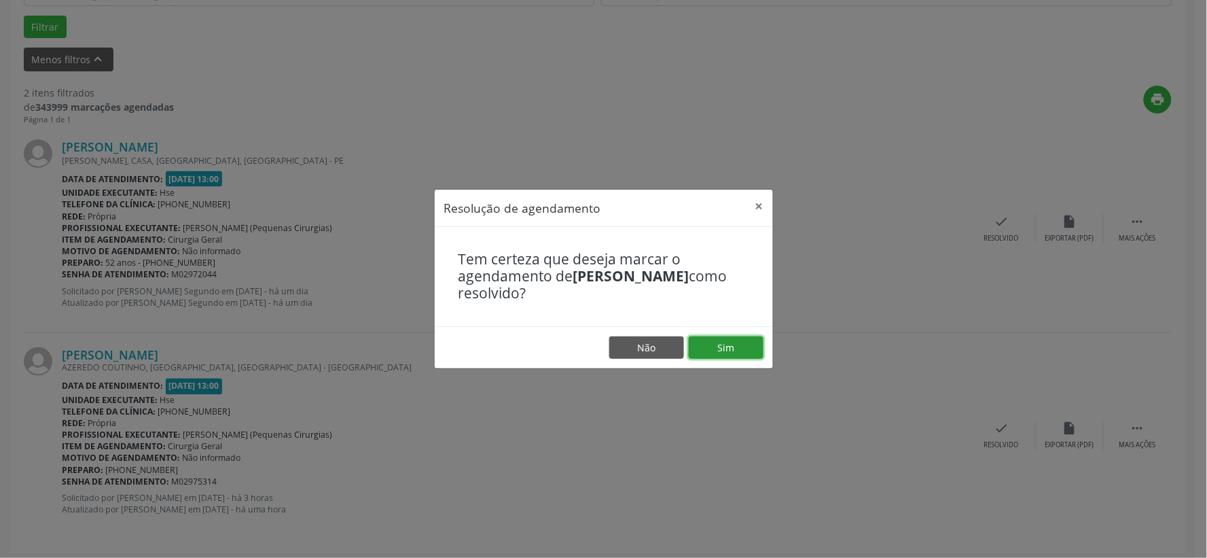
click at [732, 351] on button "Sim" at bounding box center [726, 347] width 75 height 23
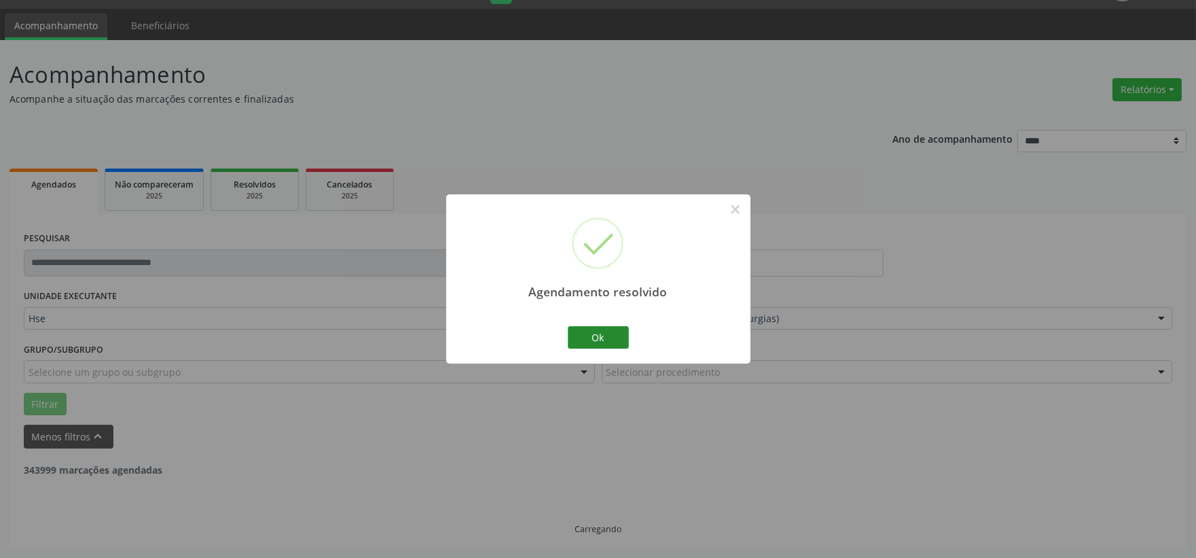
scroll to position [209, 0]
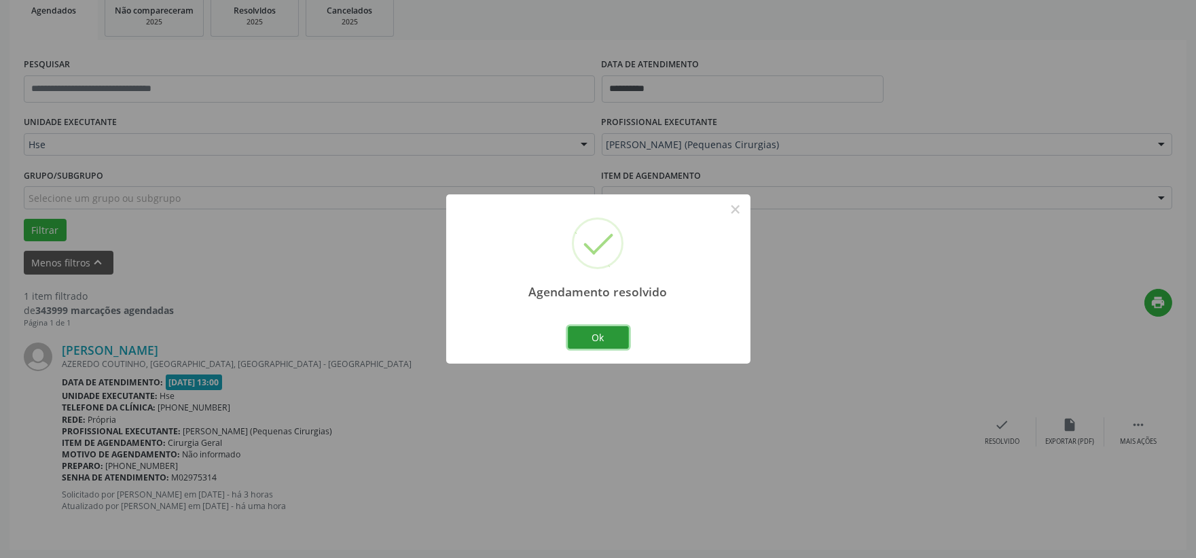
click at [596, 331] on button "Ok" at bounding box center [598, 337] width 61 height 23
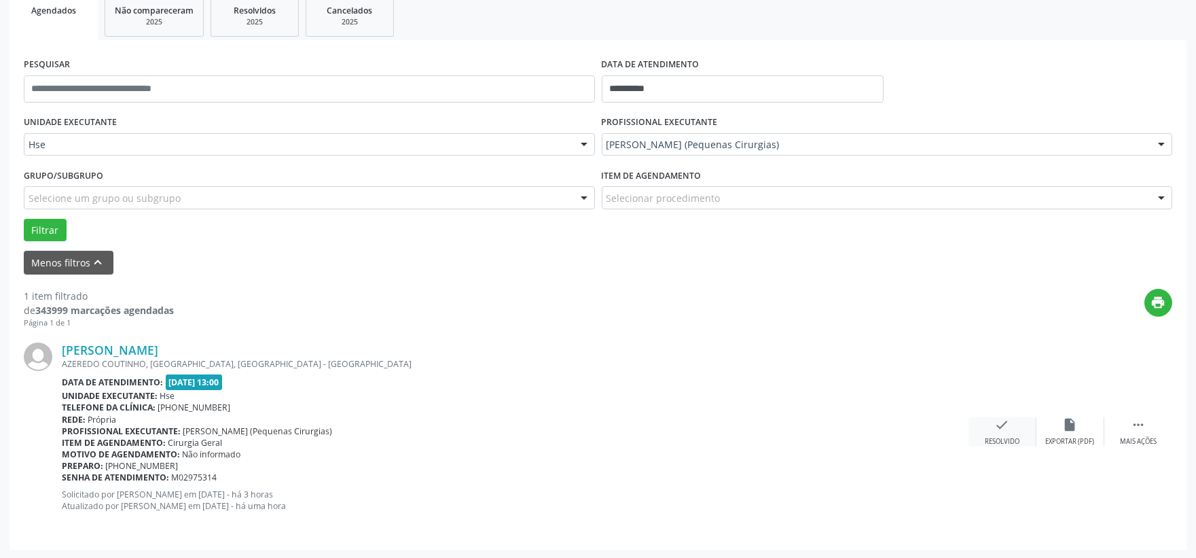
click at [1000, 427] on icon "check" at bounding box center [1002, 424] width 15 height 15
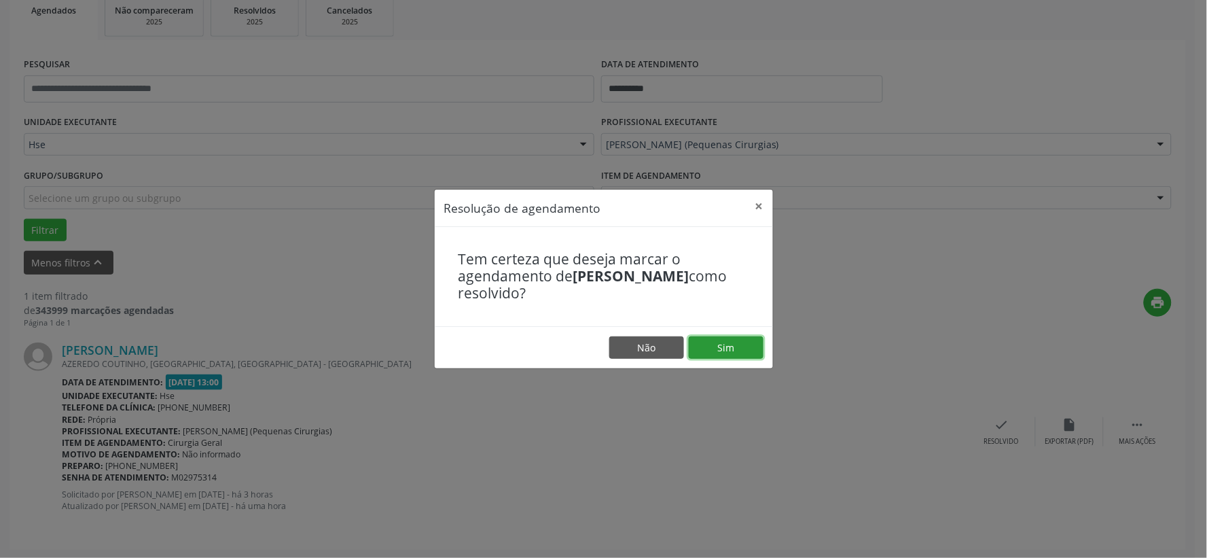
click at [723, 346] on button "Sim" at bounding box center [726, 347] width 75 height 23
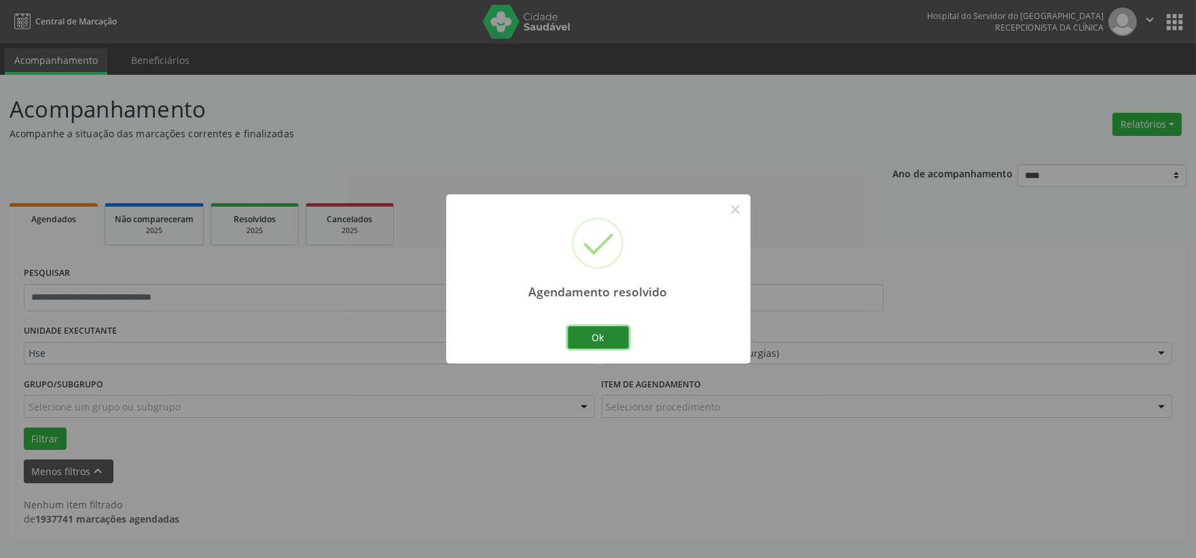
scroll to position [0, 0]
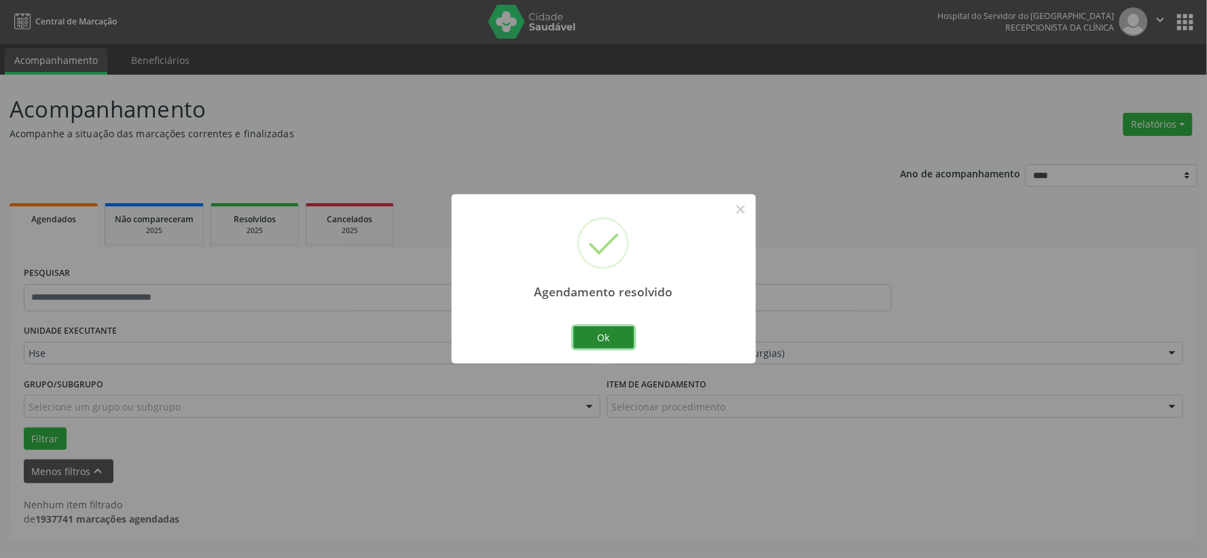
click at [596, 332] on button "Ok" at bounding box center [603, 337] width 61 height 23
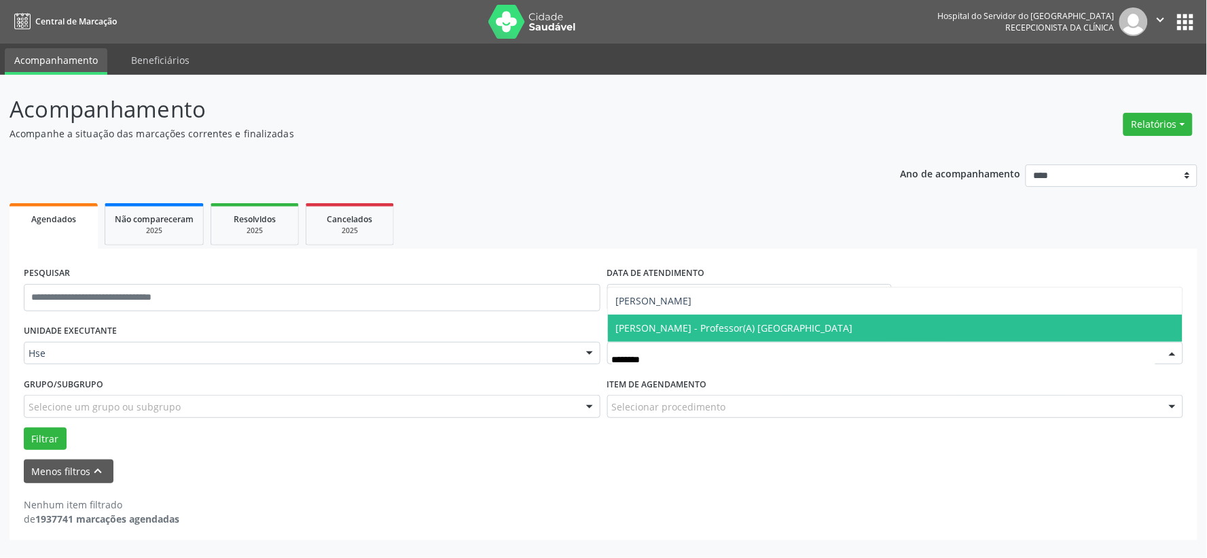
click at [715, 324] on span "Luciano Moreira - Professor(A) Nassau" at bounding box center [734, 327] width 237 height 13
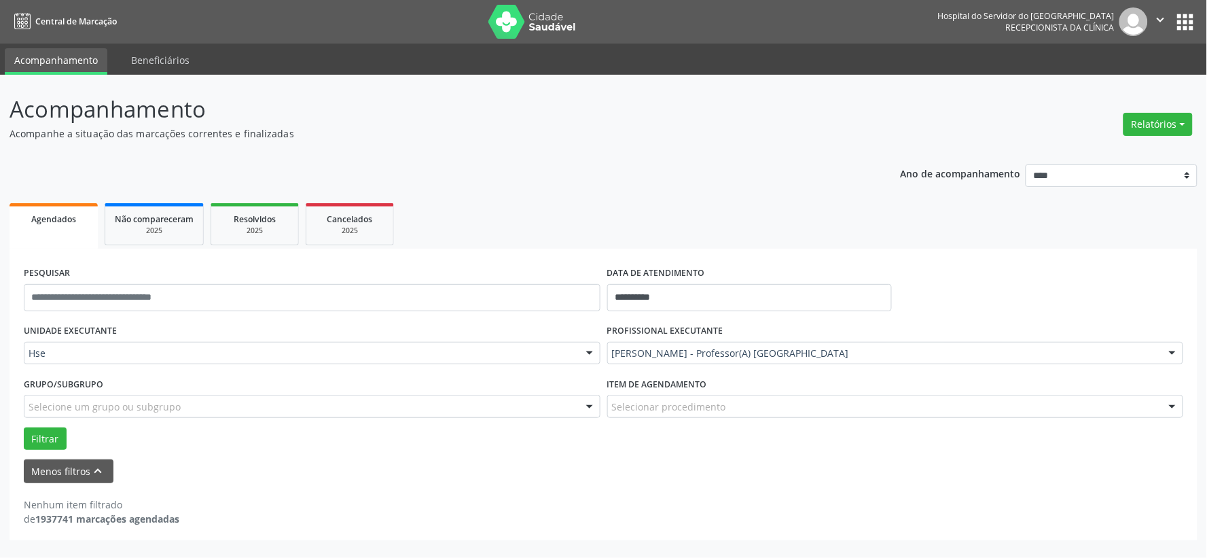
click at [720, 321] on div "PROFISSIONAL EXECUTANTE Luciano Moreira - Professor(A) Nassau Todos os profissi…" at bounding box center [896, 347] width 584 height 53
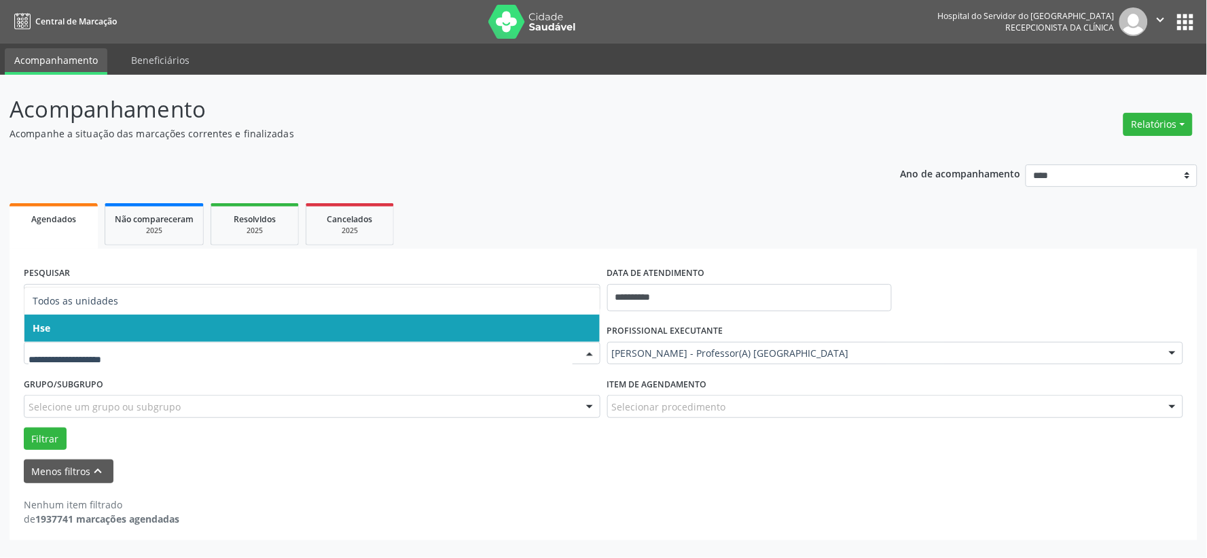
click at [82, 325] on span "Hse" at bounding box center [311, 328] width 575 height 27
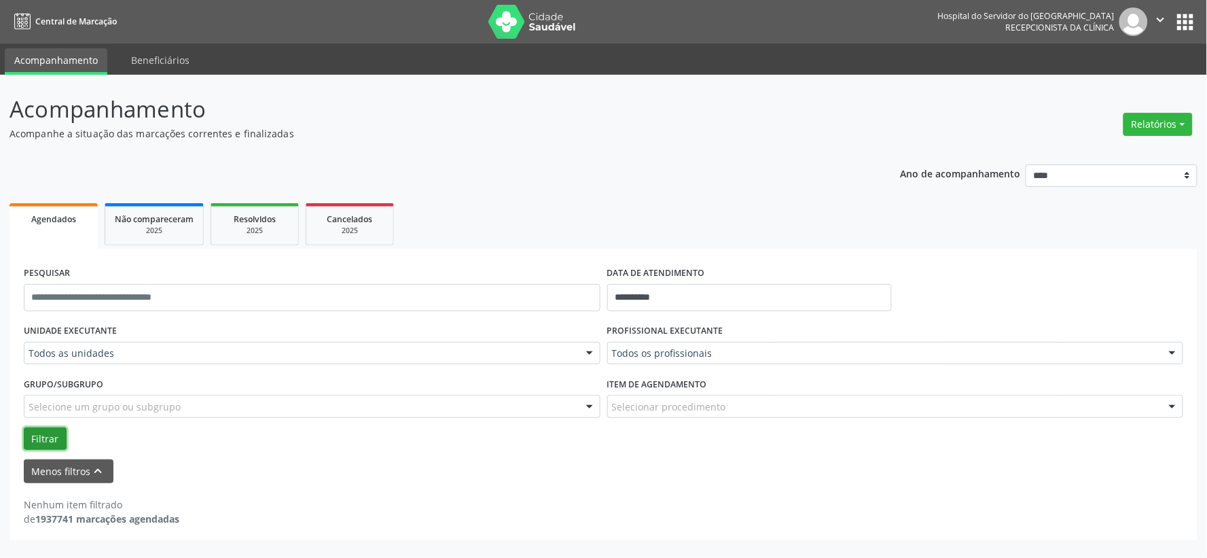
click at [42, 432] on button "Filtrar" at bounding box center [45, 438] width 43 height 23
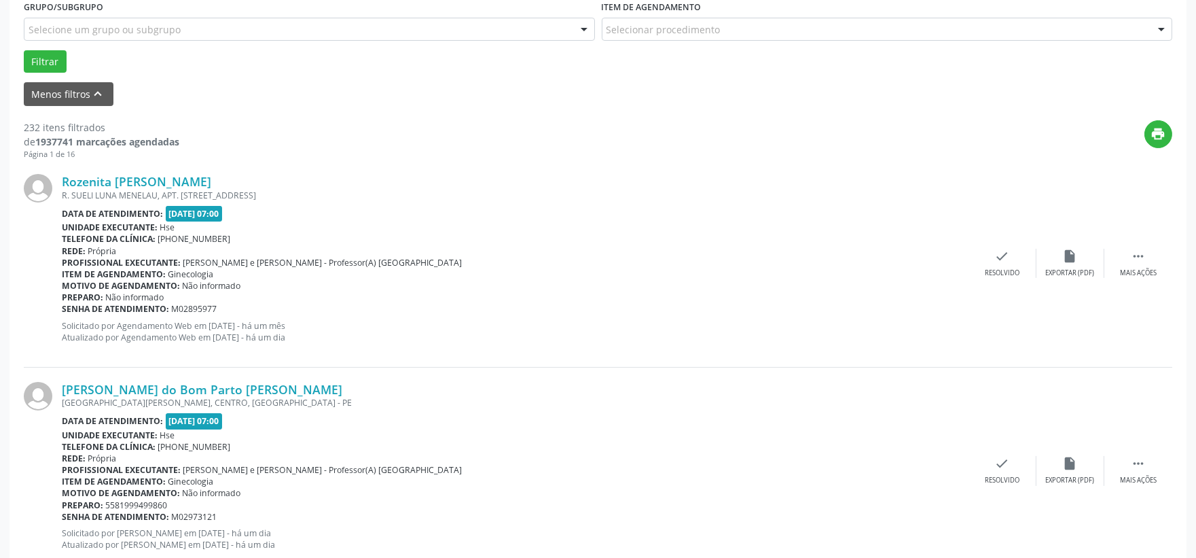
scroll to position [75, 0]
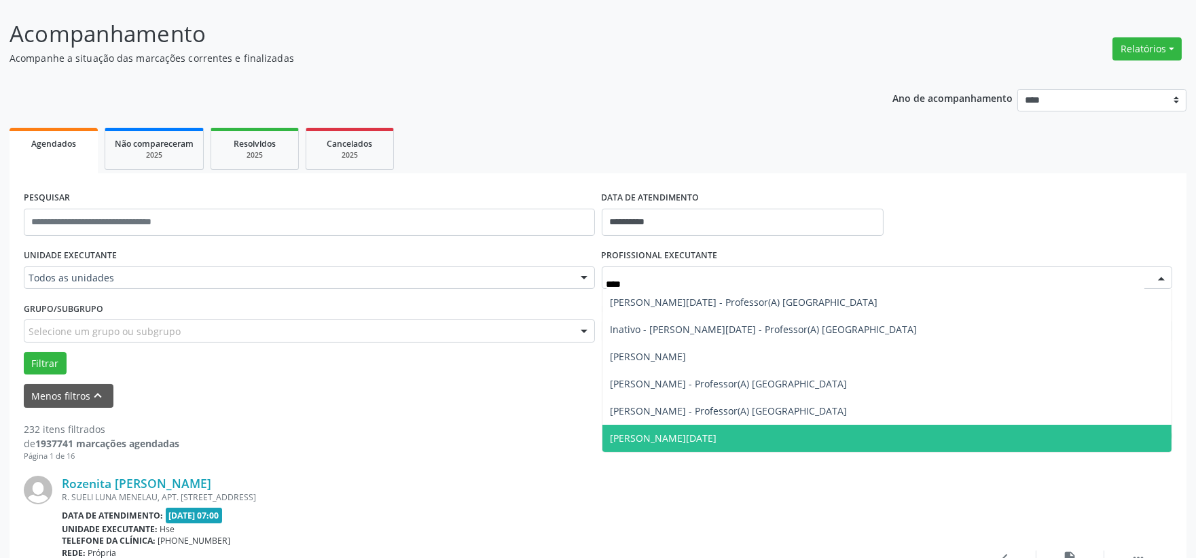
type input "*****"
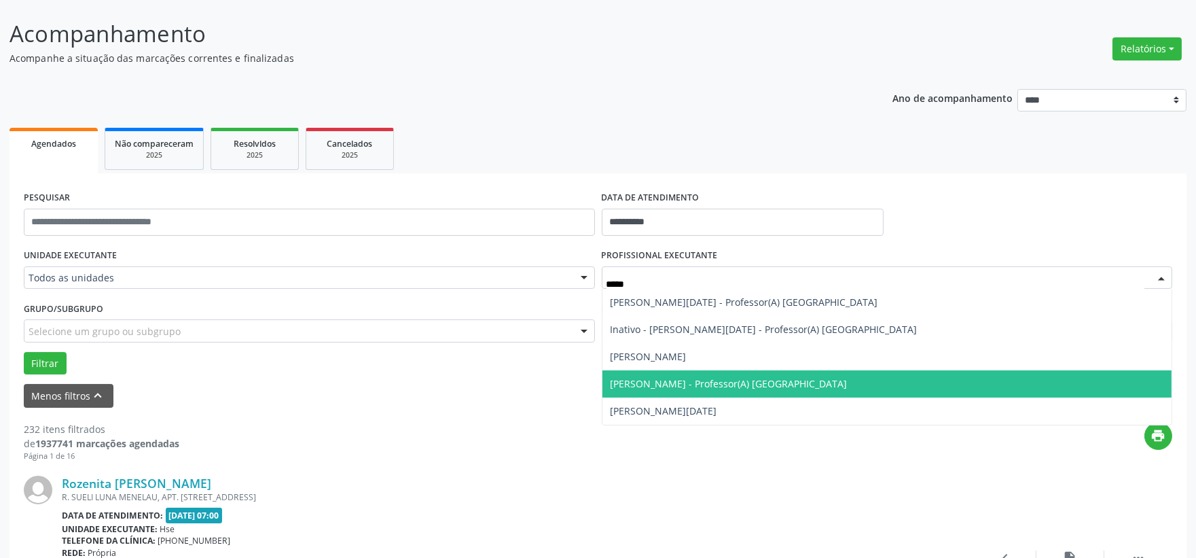
click at [710, 379] on span "Luciano Moreira - Professor(A) Nassau" at bounding box center [729, 383] width 237 height 13
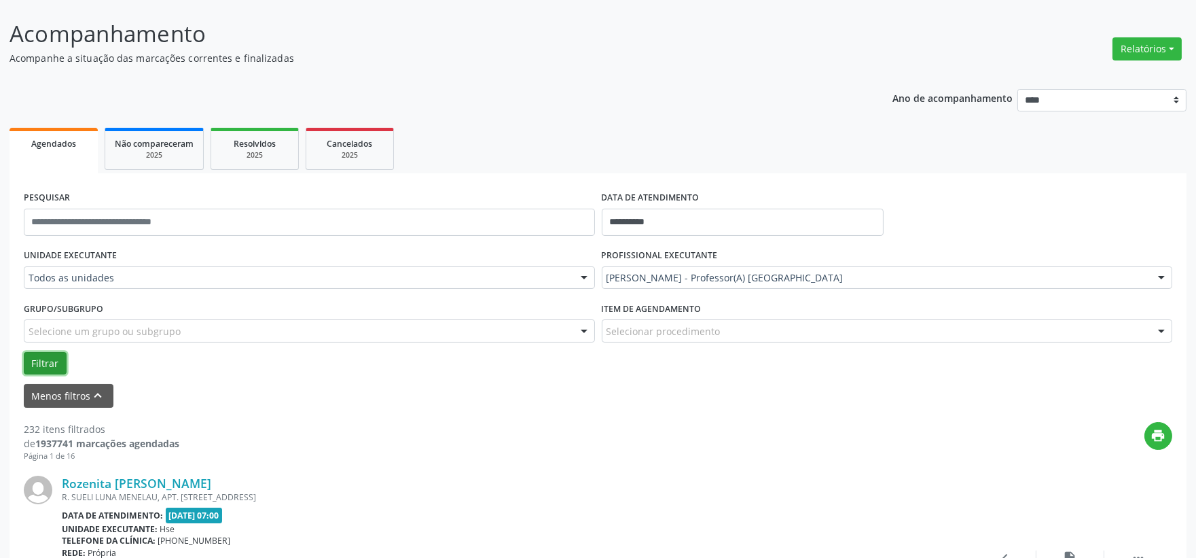
click at [39, 361] on button "Filtrar" at bounding box center [45, 363] width 43 height 23
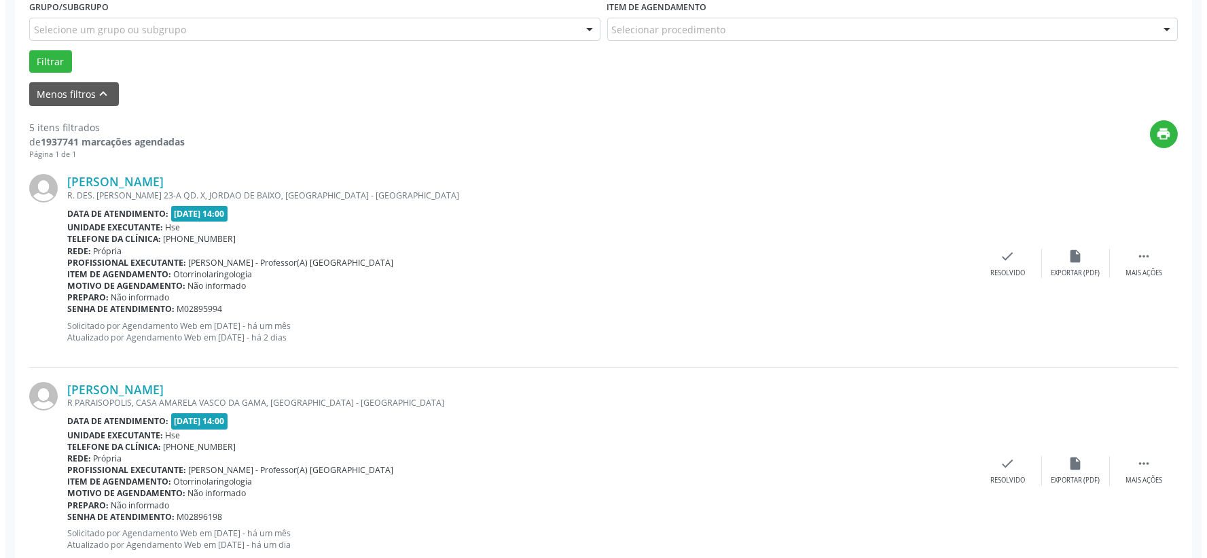
scroll to position [302, 0]
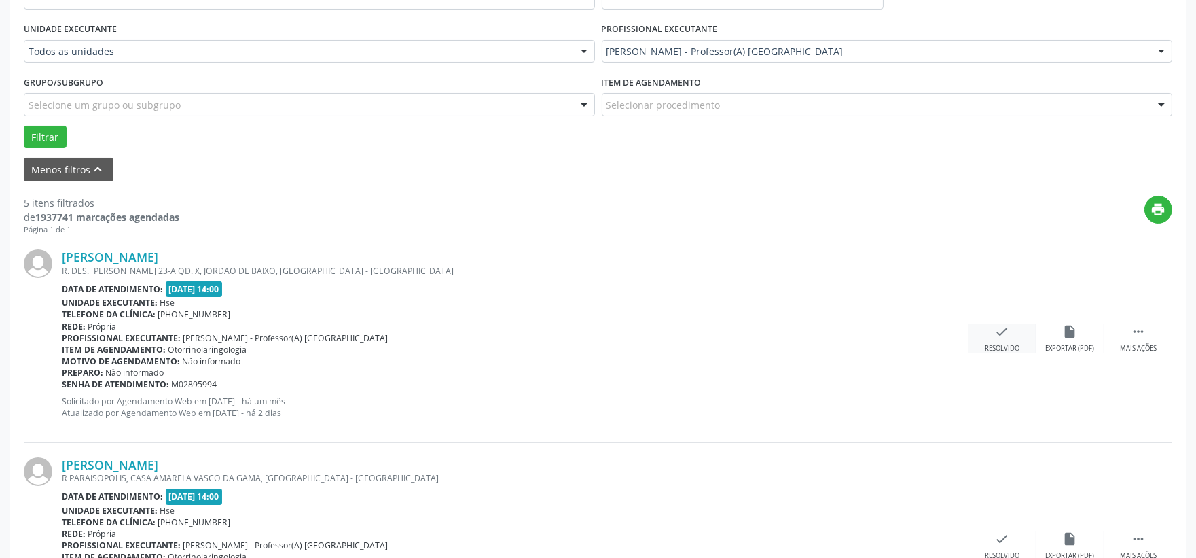
click at [1001, 329] on icon "check" at bounding box center [1002, 331] width 15 height 15
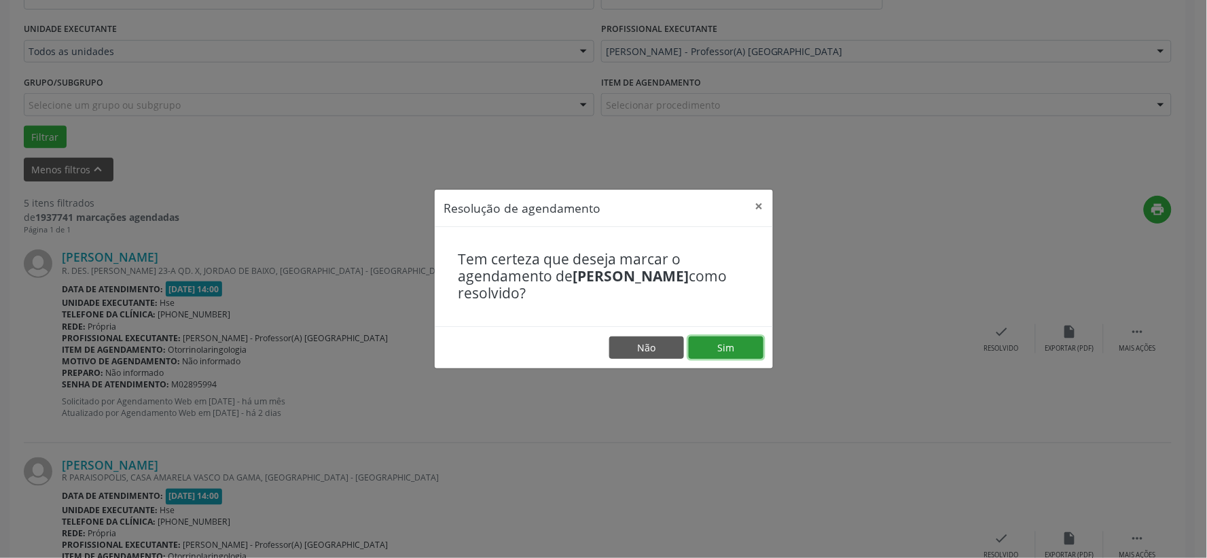
click at [720, 347] on button "Sim" at bounding box center [726, 347] width 75 height 23
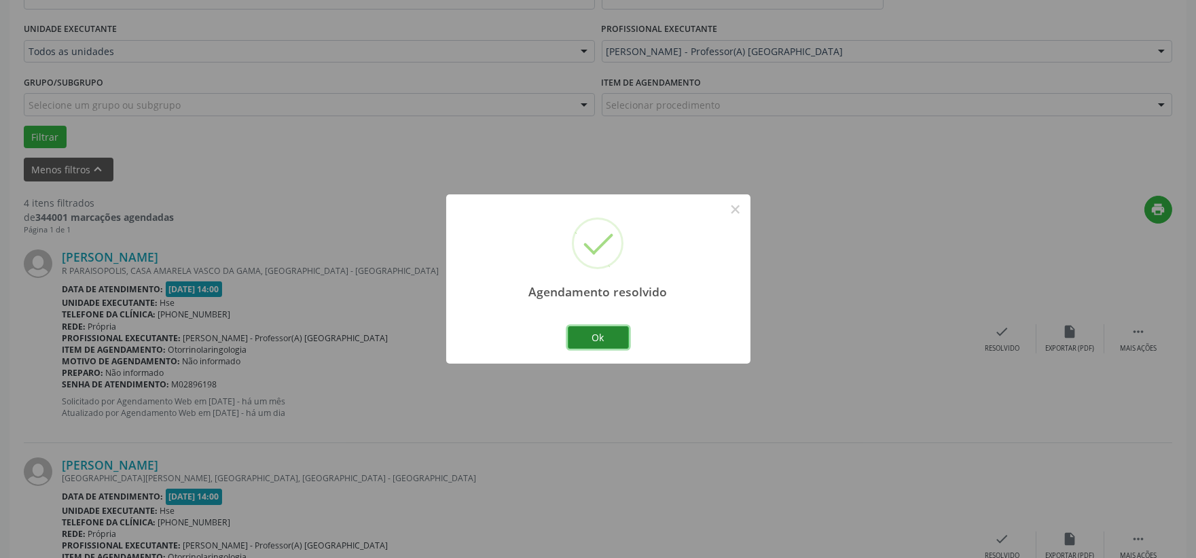
click at [601, 335] on button "Ok" at bounding box center [598, 337] width 61 height 23
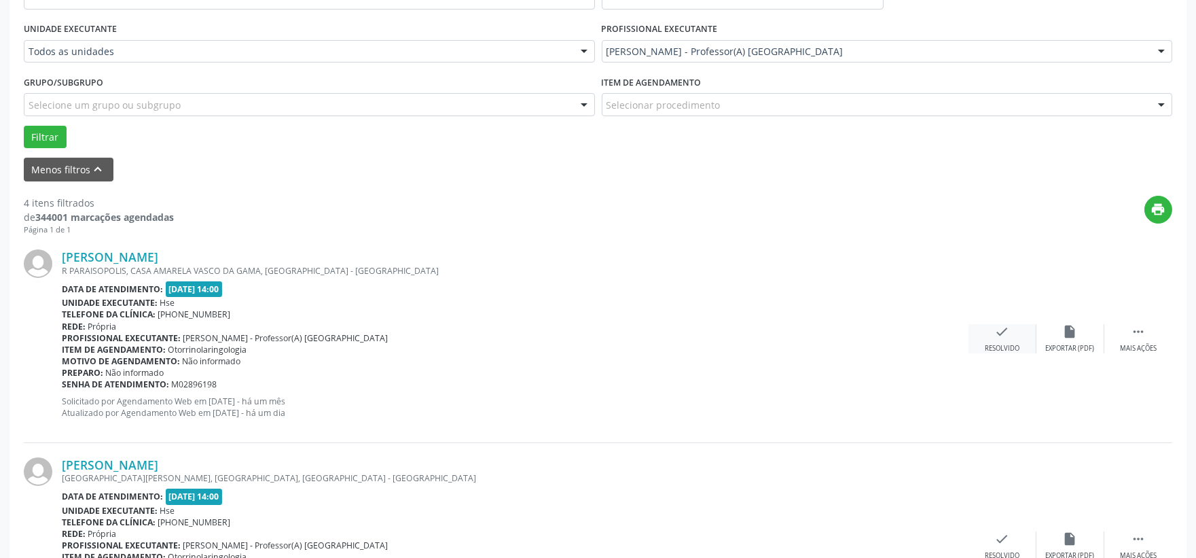
click at [1004, 330] on icon "check" at bounding box center [1002, 331] width 15 height 15
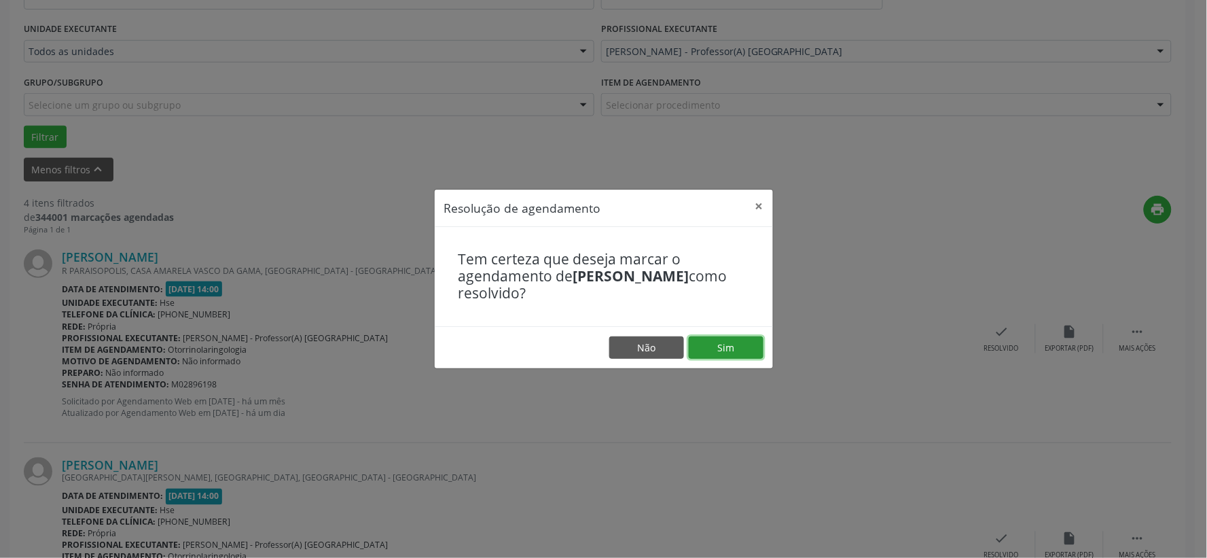
click at [721, 343] on button "Sim" at bounding box center [726, 347] width 75 height 23
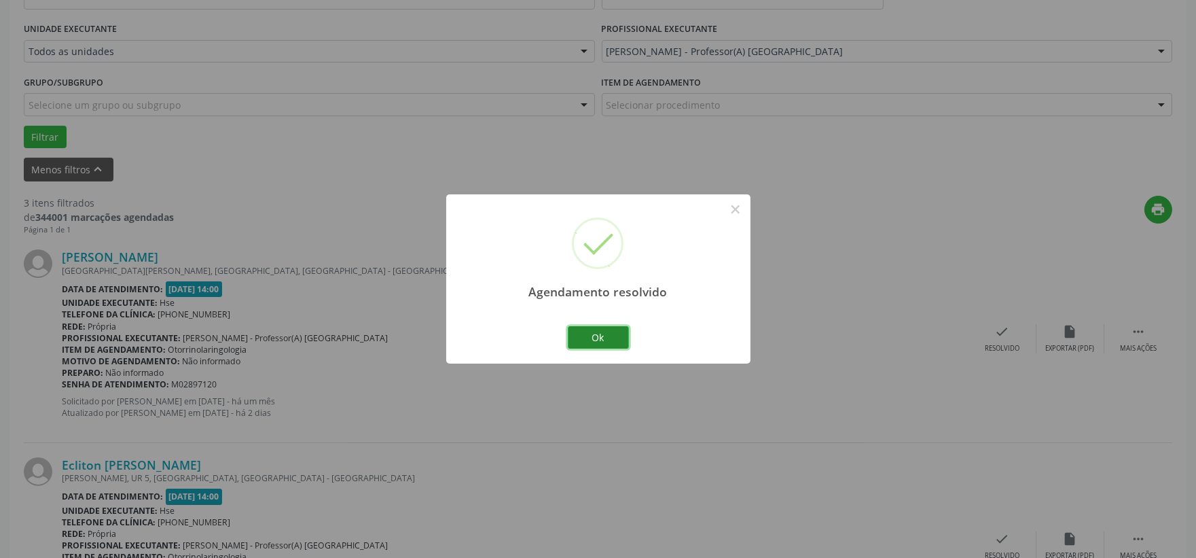
click at [601, 337] on button "Ok" at bounding box center [598, 337] width 61 height 23
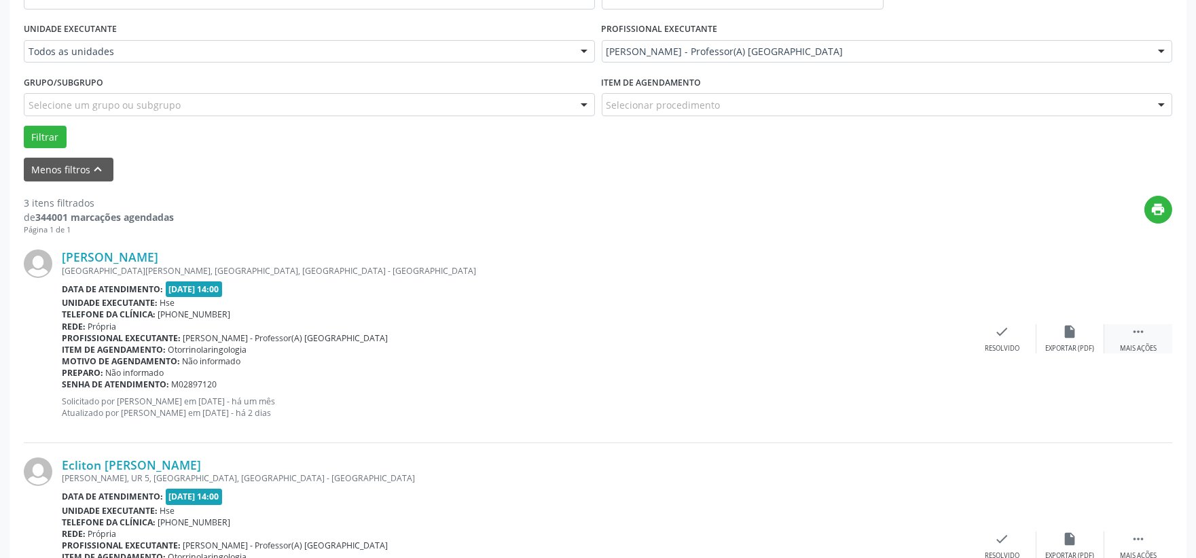
click at [1143, 336] on icon "" at bounding box center [1138, 331] width 15 height 15
click at [1060, 335] on div "alarm_off Não compareceu" at bounding box center [1071, 338] width 68 height 29
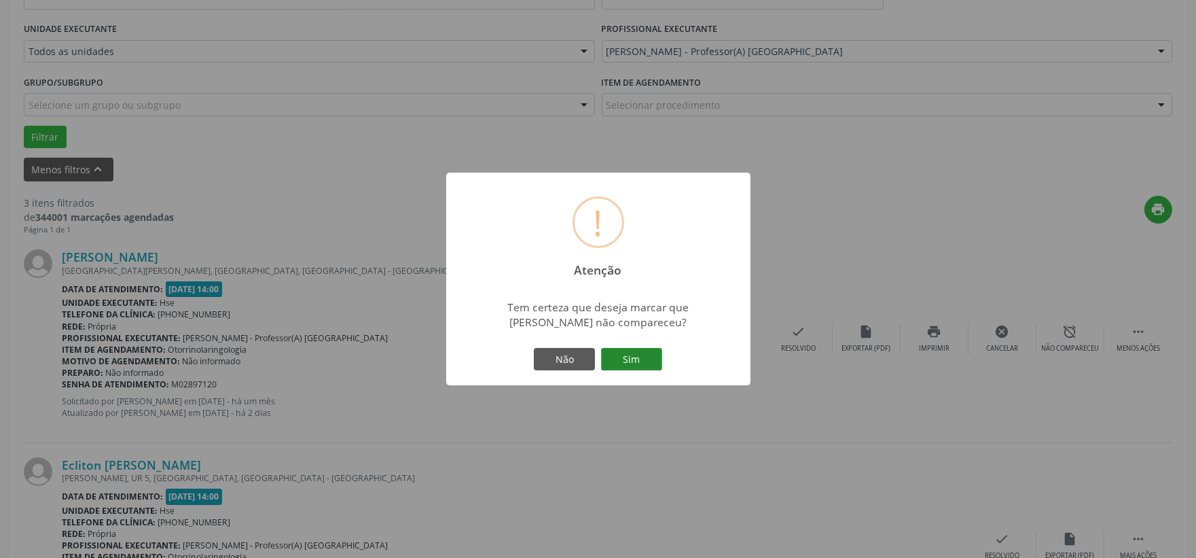
click at [649, 353] on button "Sim" at bounding box center [631, 359] width 61 height 23
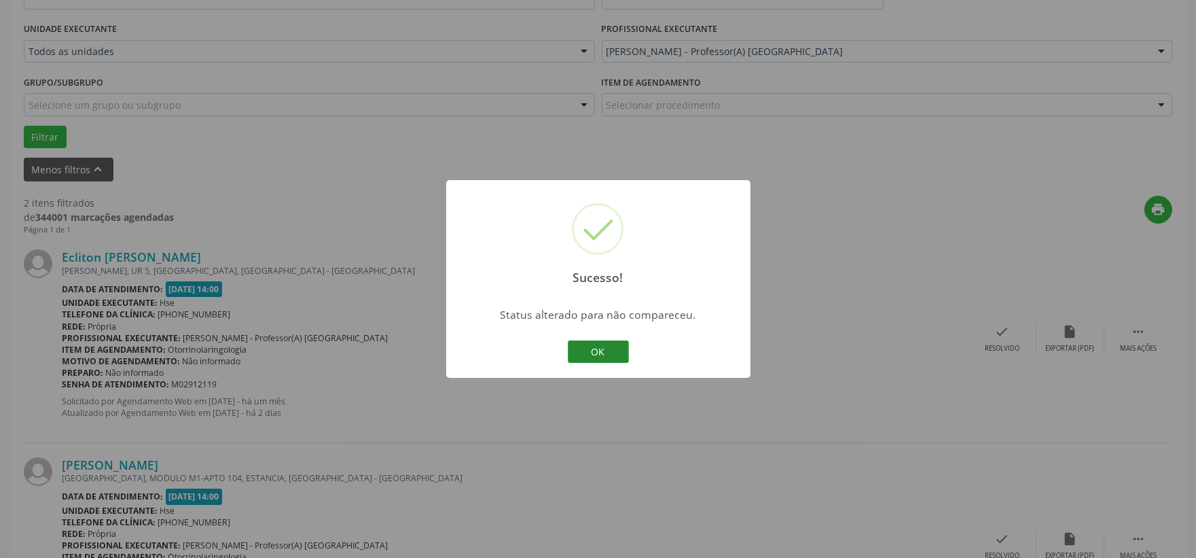
click at [599, 348] on button "OK" at bounding box center [598, 351] width 61 height 23
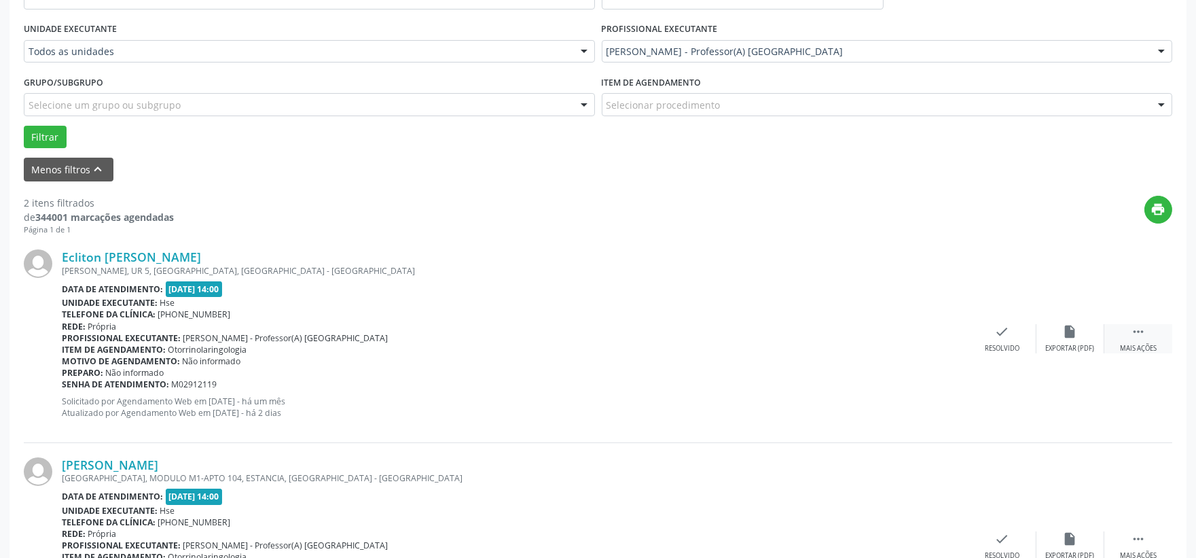
click at [1143, 332] on icon "" at bounding box center [1138, 331] width 15 height 15
click at [1064, 329] on icon "alarm_off" at bounding box center [1070, 331] width 15 height 15
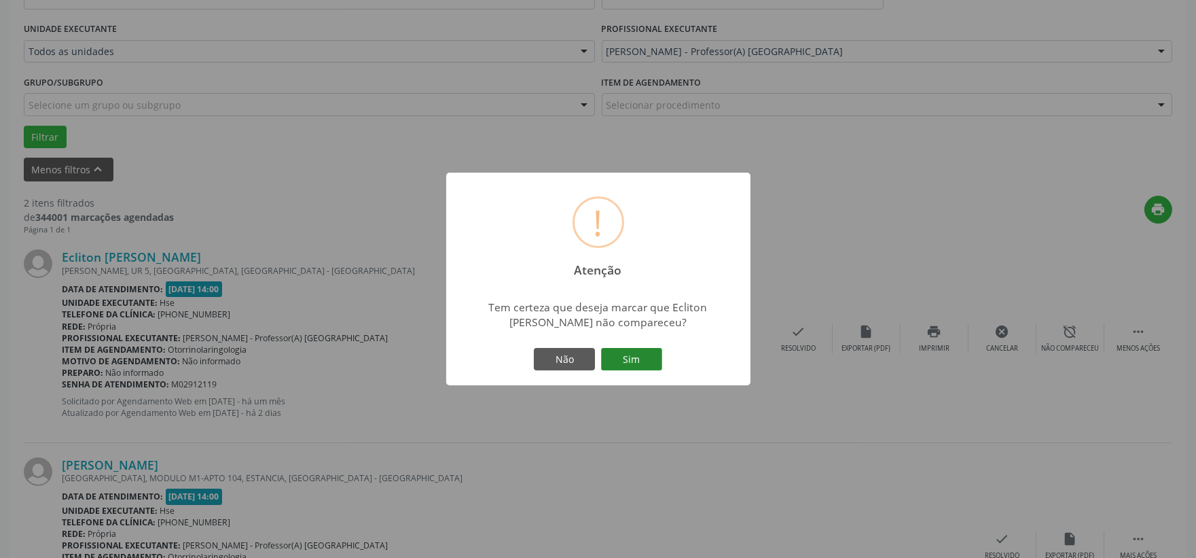
click at [640, 355] on button "Sim" at bounding box center [631, 359] width 61 height 23
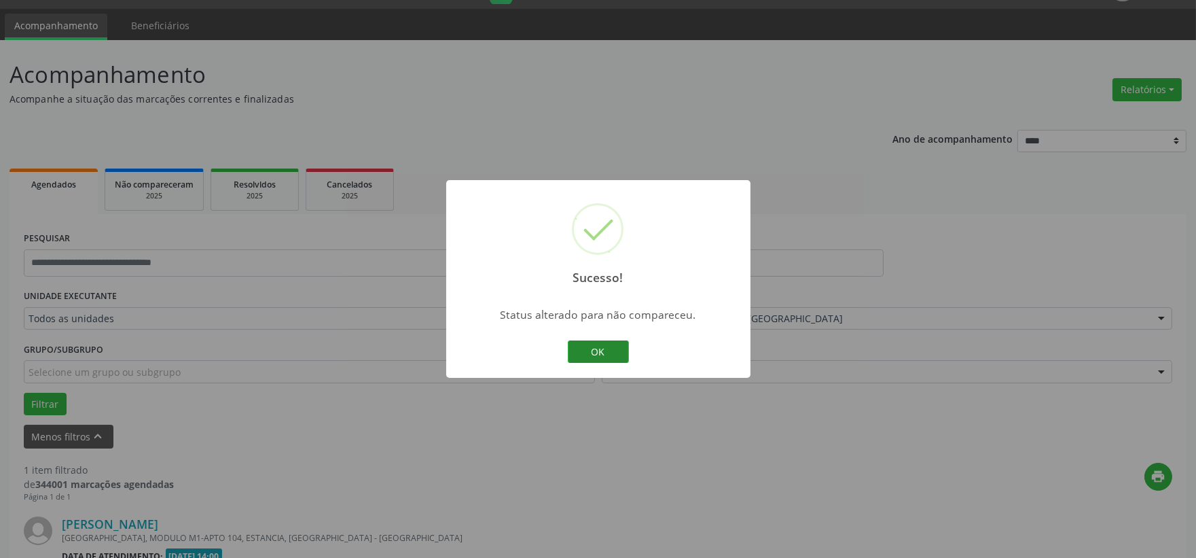
scroll to position [209, 0]
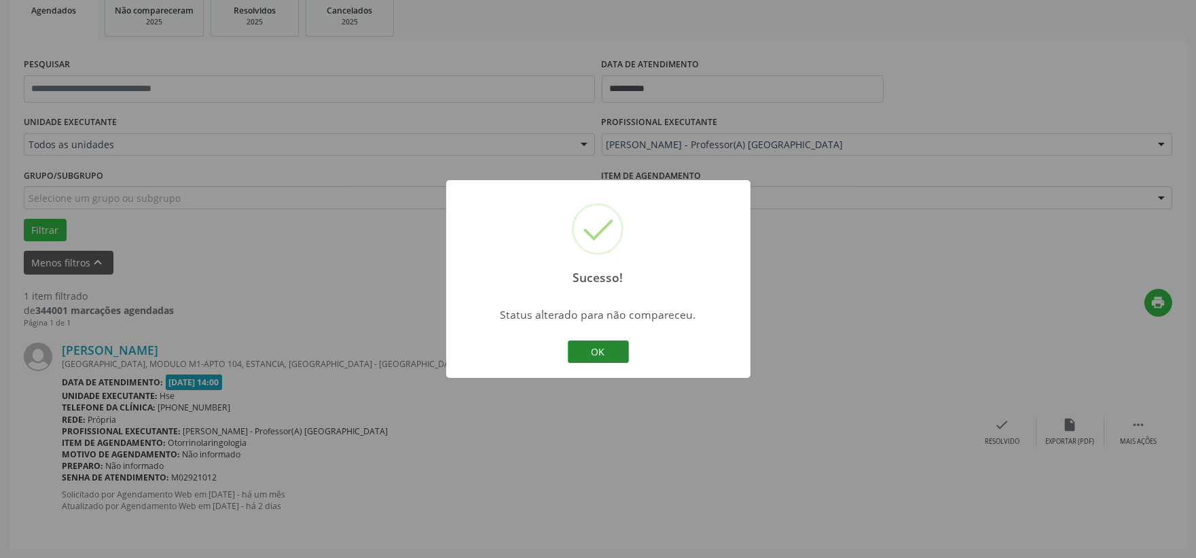
click at [599, 348] on button "OK" at bounding box center [598, 351] width 61 height 23
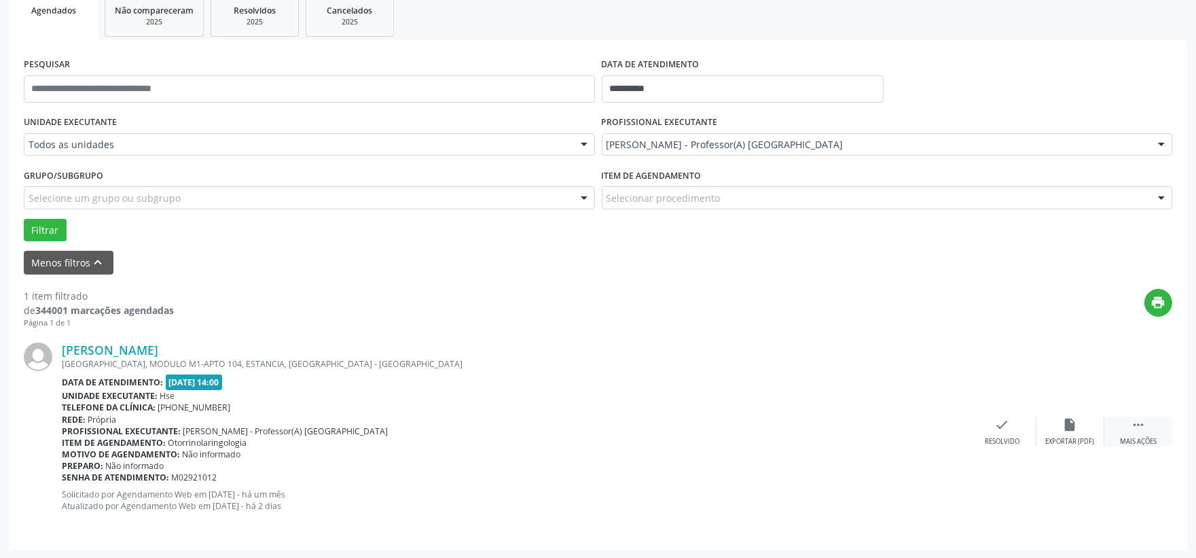
click at [1143, 428] on icon "" at bounding box center [1138, 424] width 15 height 15
click at [1077, 421] on icon "alarm_off" at bounding box center [1070, 424] width 15 height 15
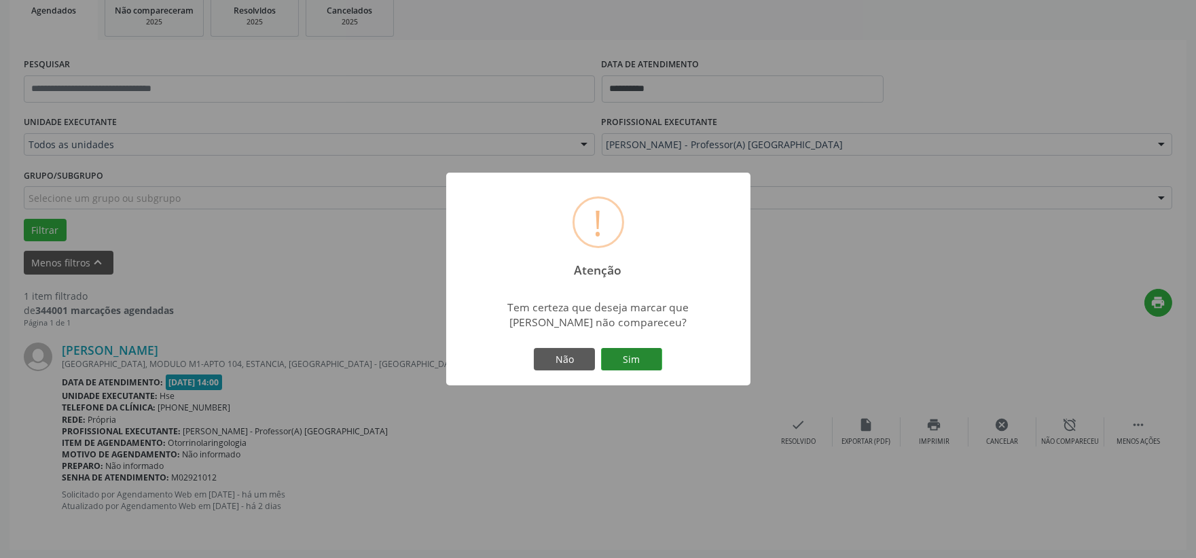
click at [630, 363] on button "Sim" at bounding box center [631, 359] width 61 height 23
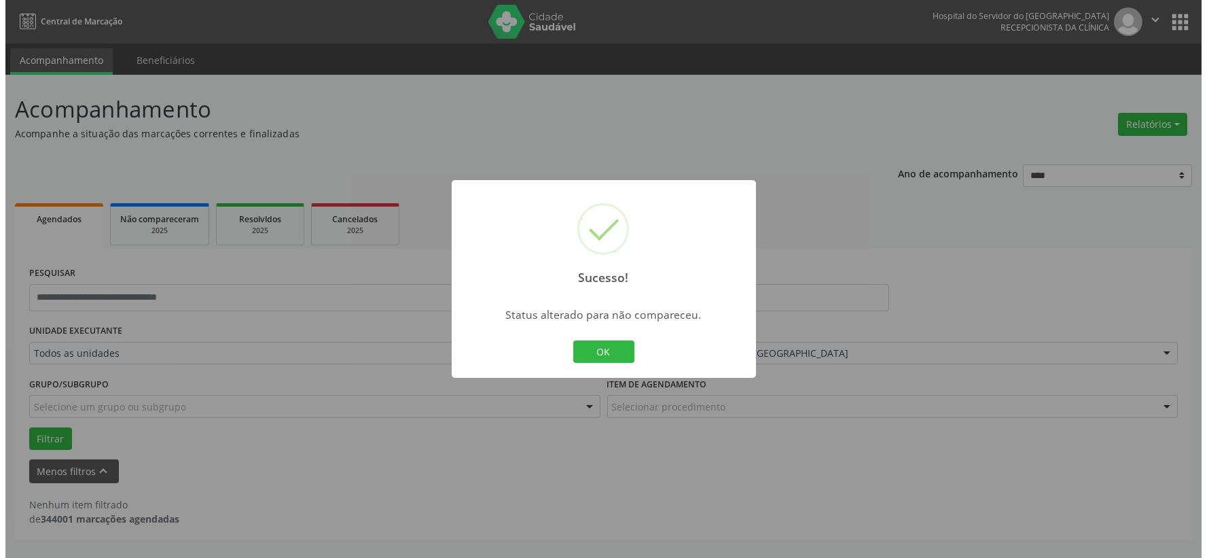
scroll to position [0, 0]
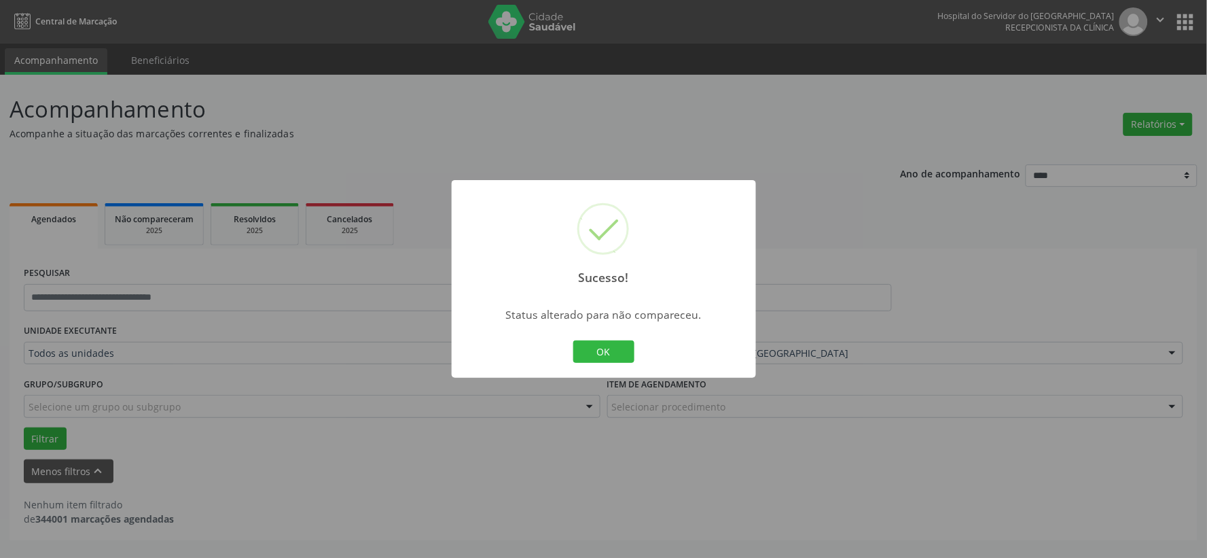
drag, startPoint x: 617, startPoint y: 351, endPoint x: 594, endPoint y: 357, distance: 23.9
click at [619, 351] on button "OK" at bounding box center [603, 351] width 61 height 23
